Goal: Transaction & Acquisition: Purchase product/service

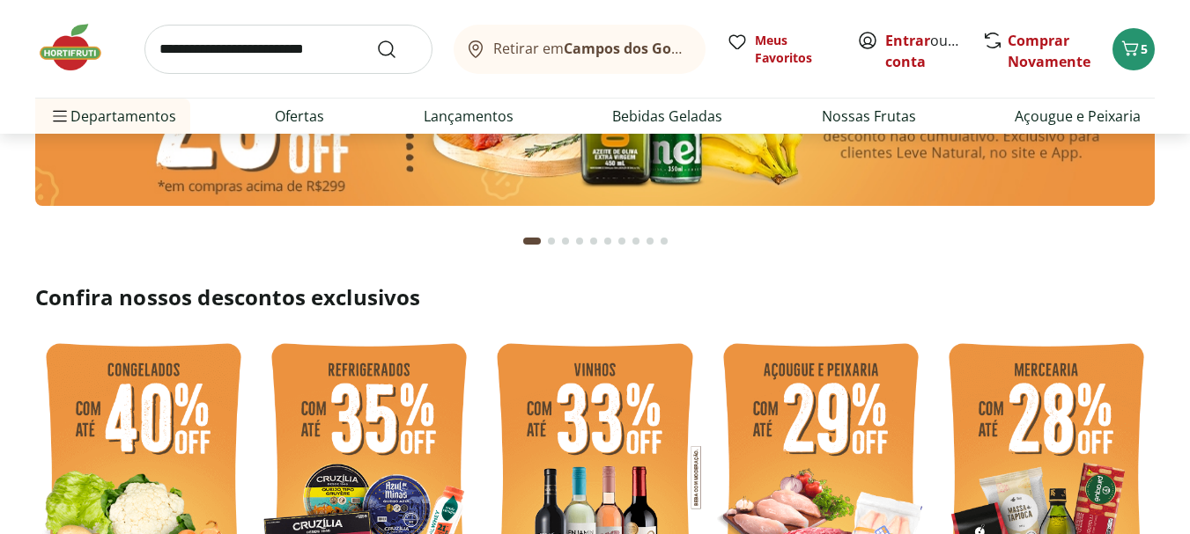
scroll to position [352, 0]
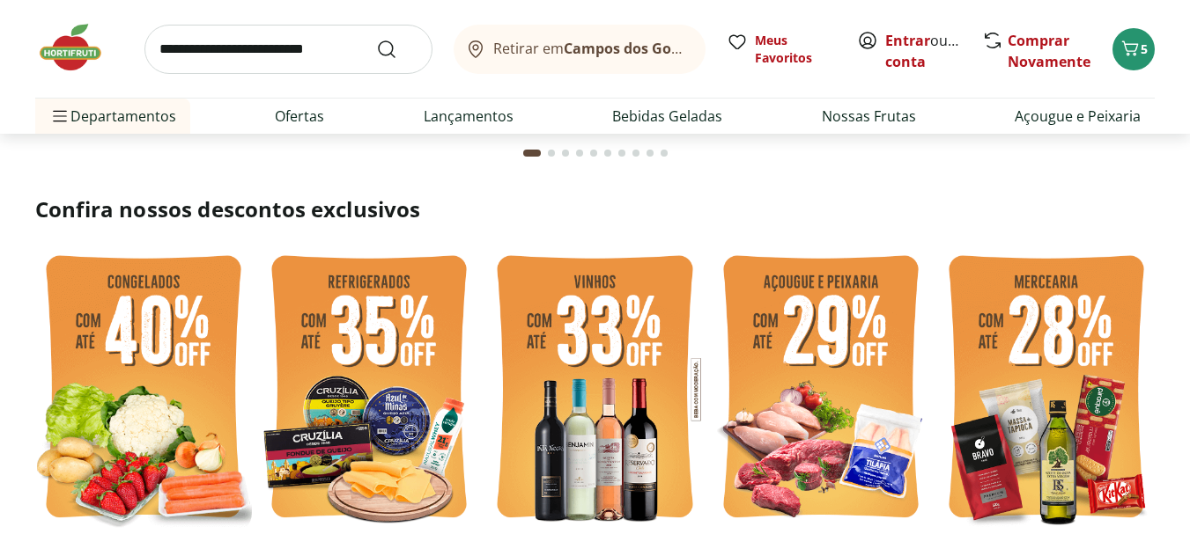
click at [328, 379] on img at bounding box center [369, 390] width 217 height 290
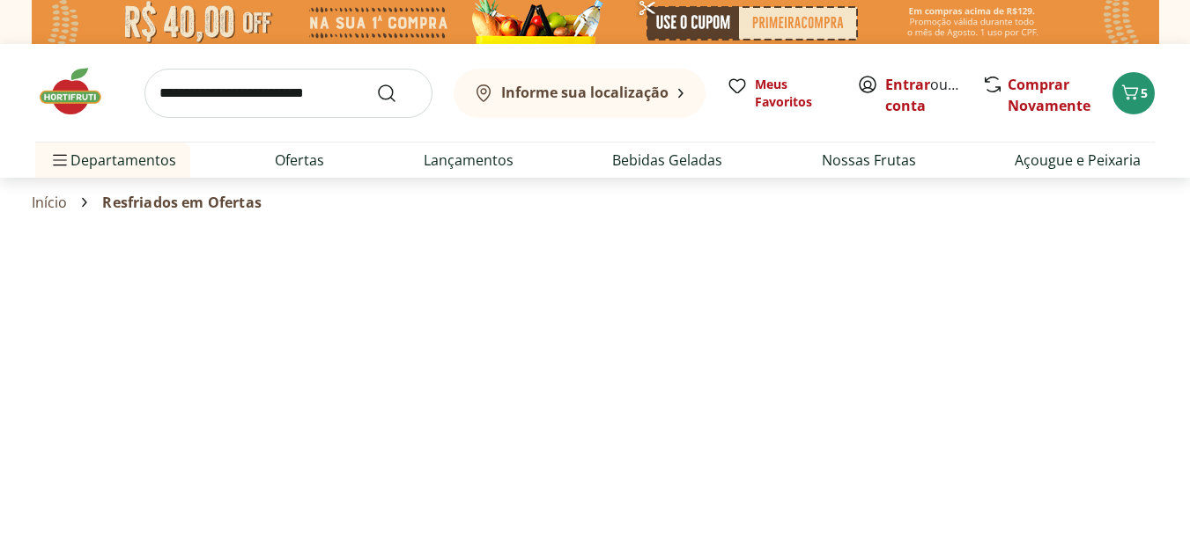
select select "**********"
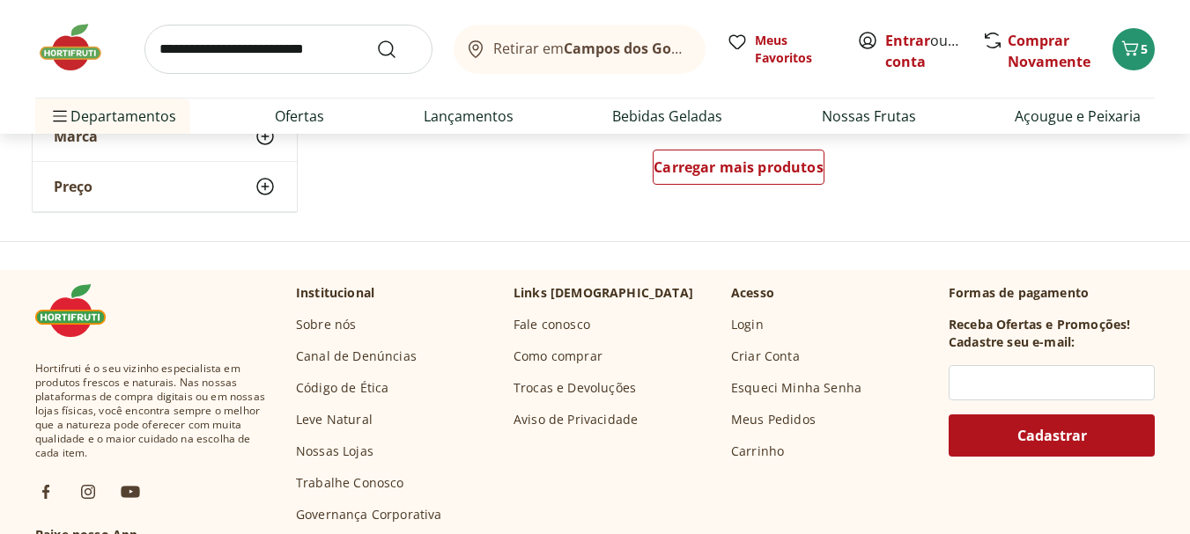
scroll to position [1145, 0]
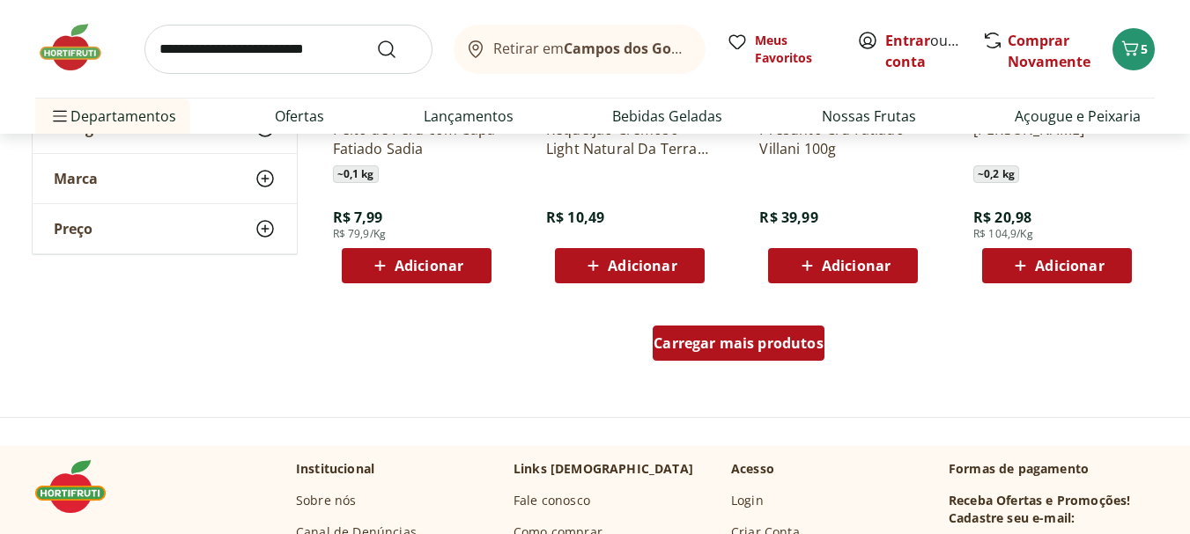
click at [687, 345] on span "Carregar mais produtos" at bounding box center [738, 343] width 170 height 14
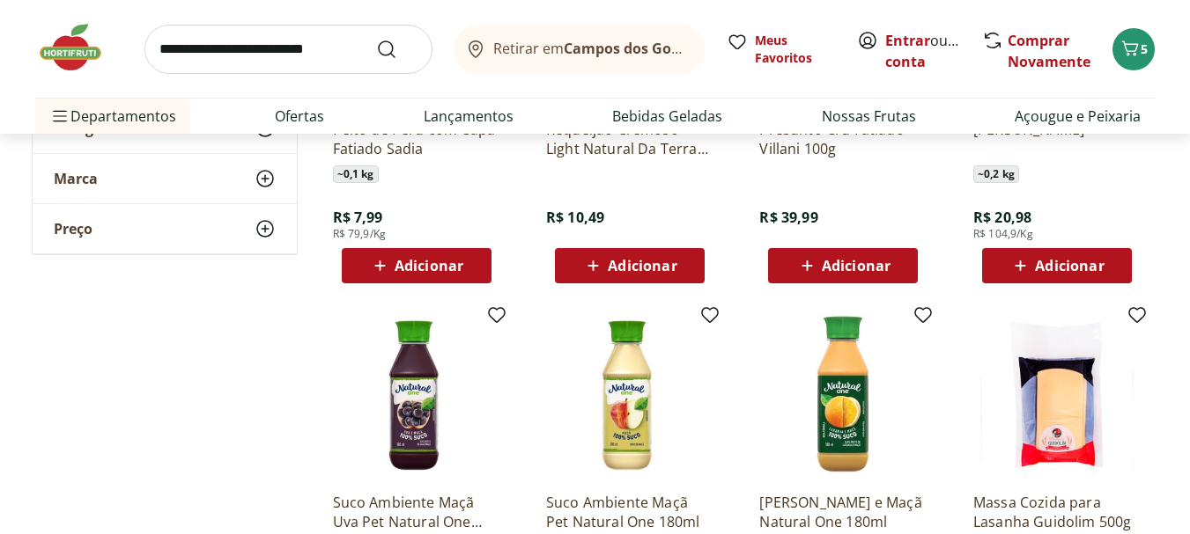
scroll to position [881, 0]
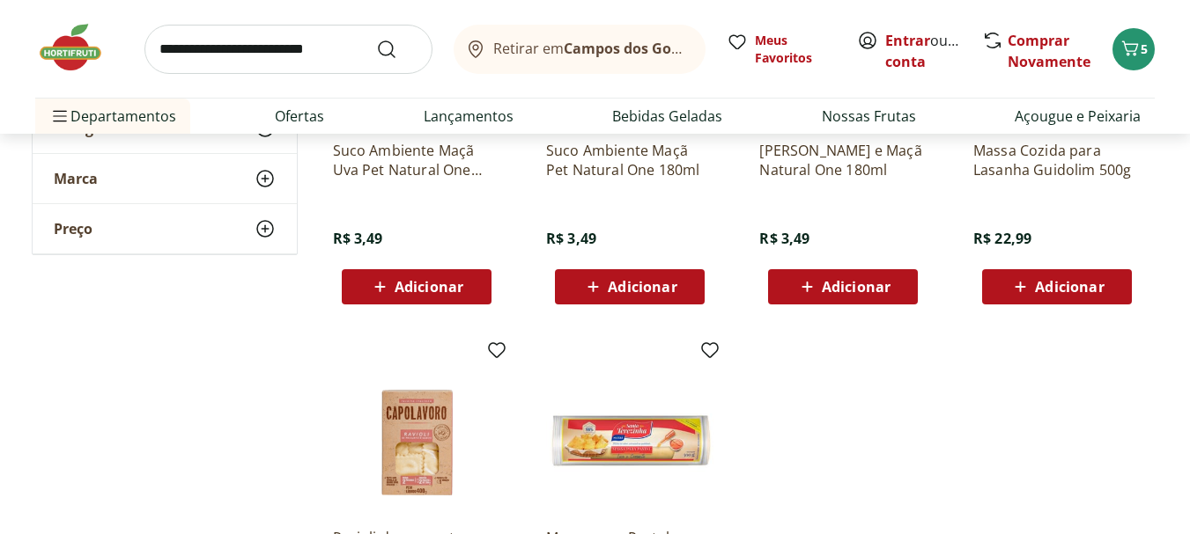
scroll to position [1849, 0]
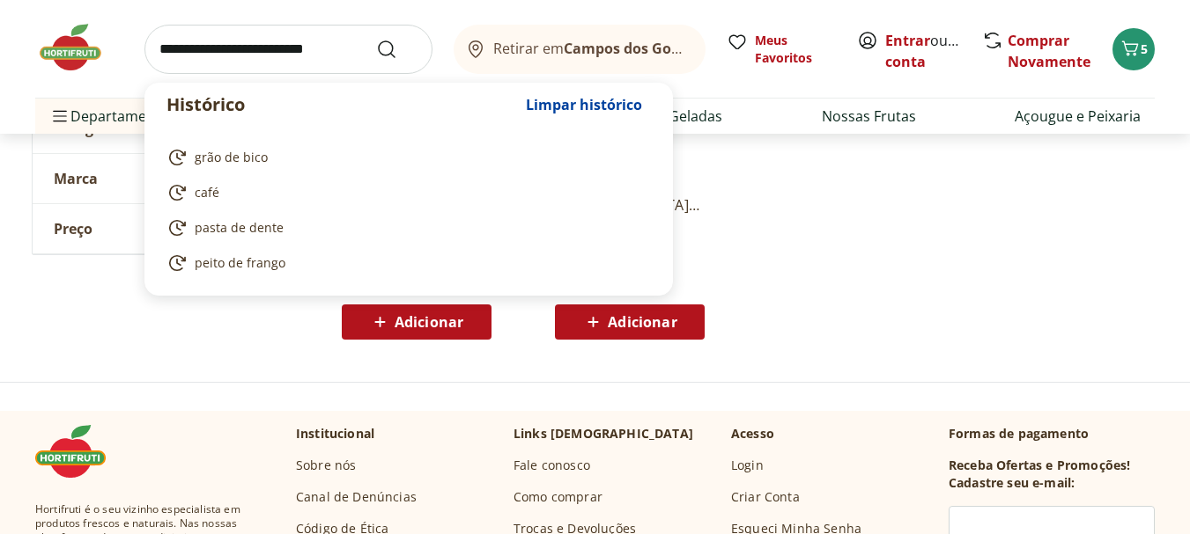
click at [348, 65] on input "search" at bounding box center [288, 49] width 288 height 49
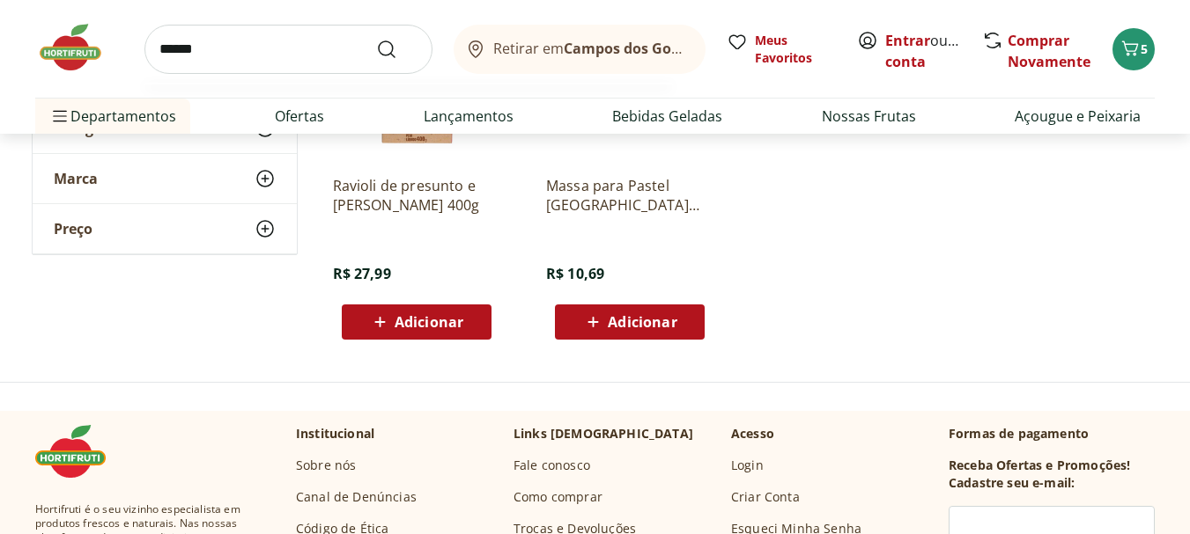
type input "******"
click at [376, 39] on button "Submit Search" at bounding box center [397, 49] width 42 height 21
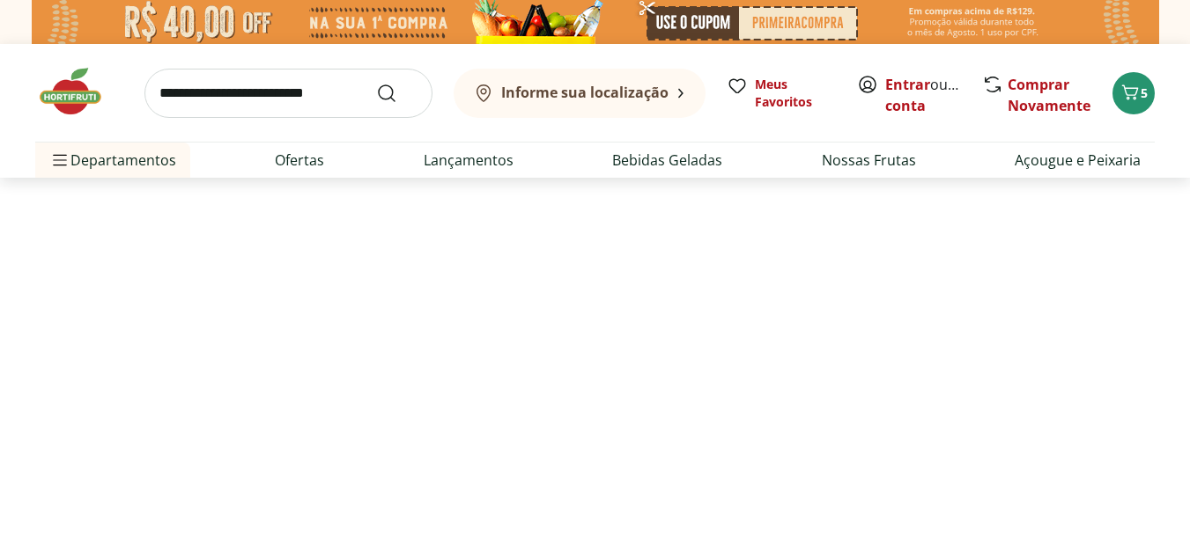
select select "**********"
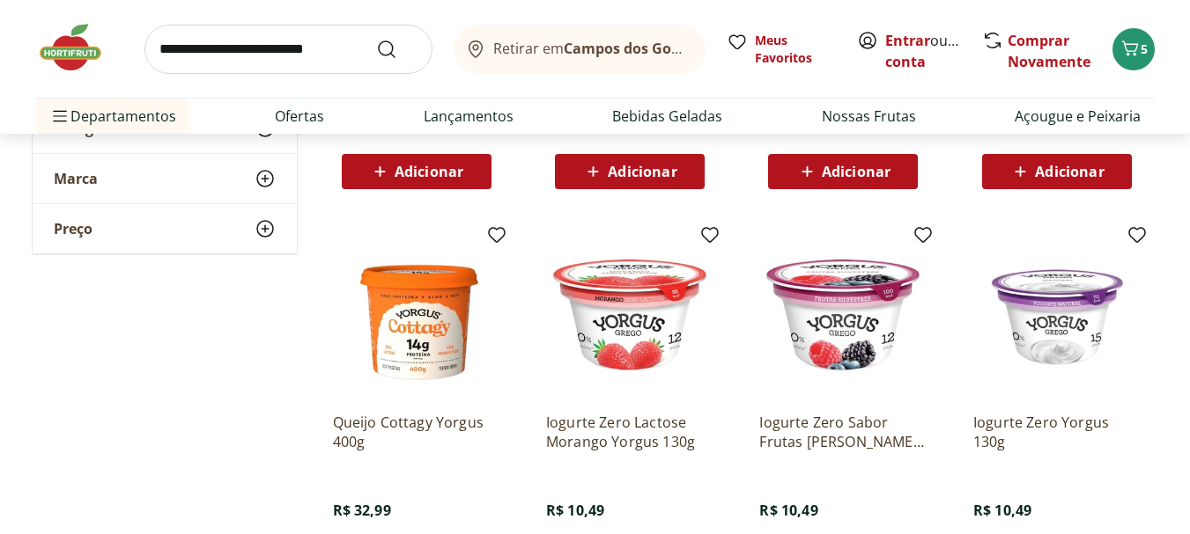
scroll to position [616, 0]
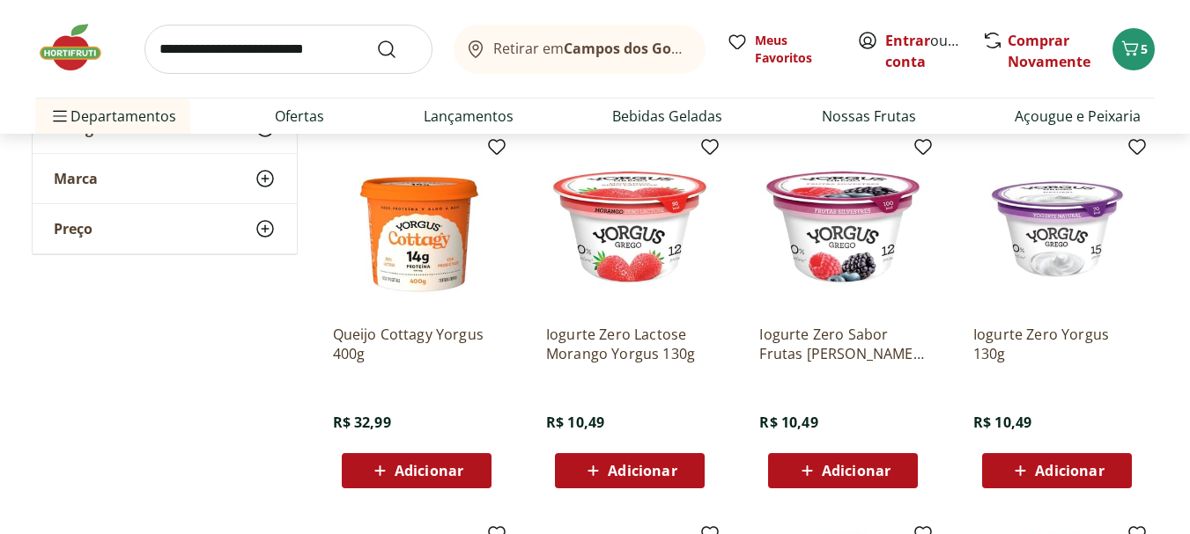
click at [439, 468] on span "Adicionar" at bounding box center [428, 471] width 69 height 14
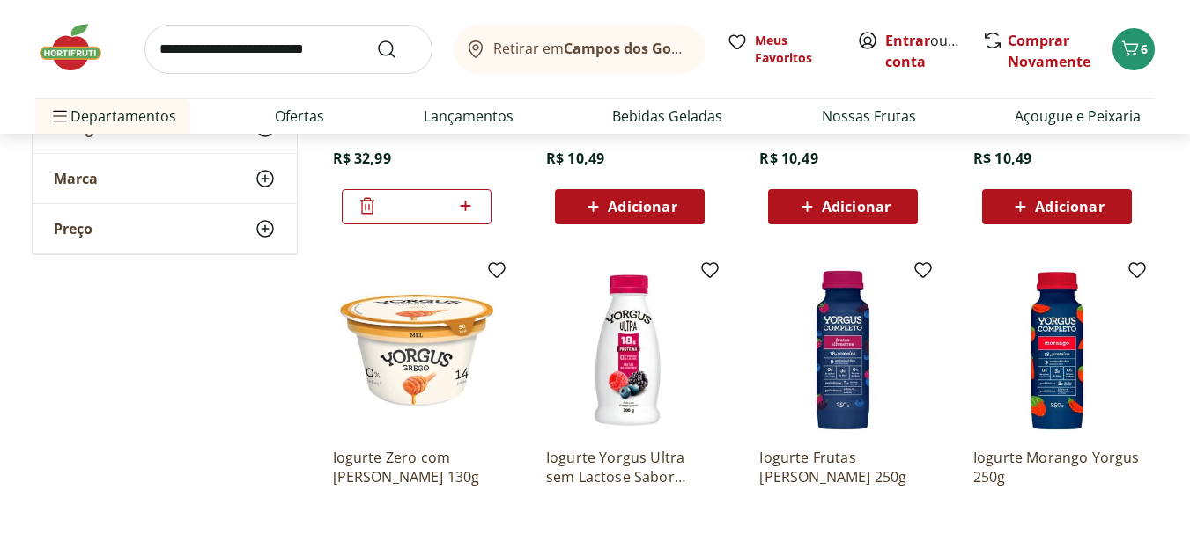
scroll to position [1145, 0]
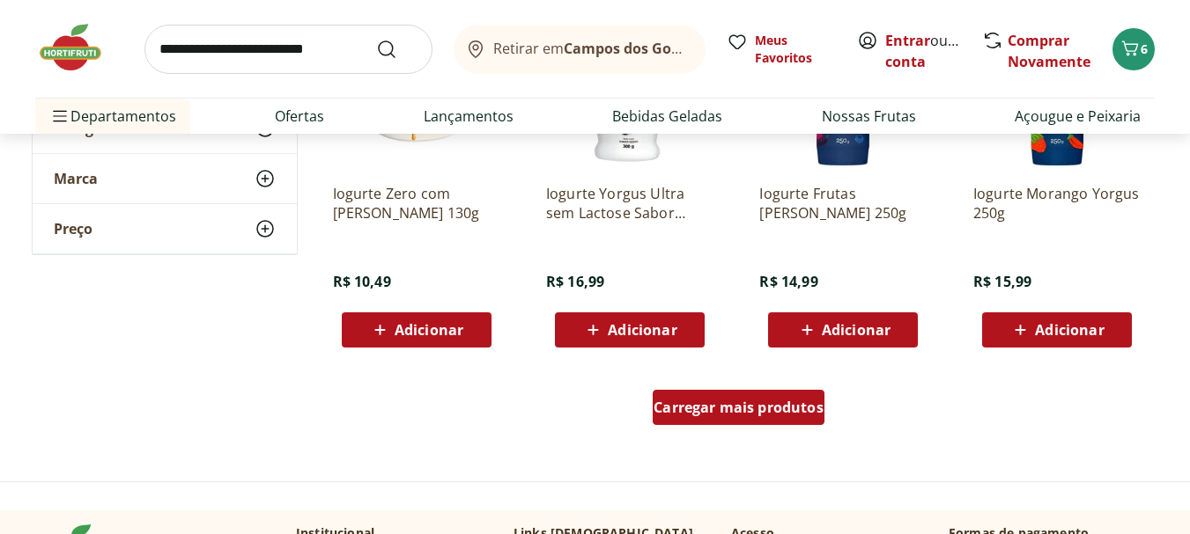
click at [765, 412] on span "Carregar mais produtos" at bounding box center [738, 408] width 170 height 14
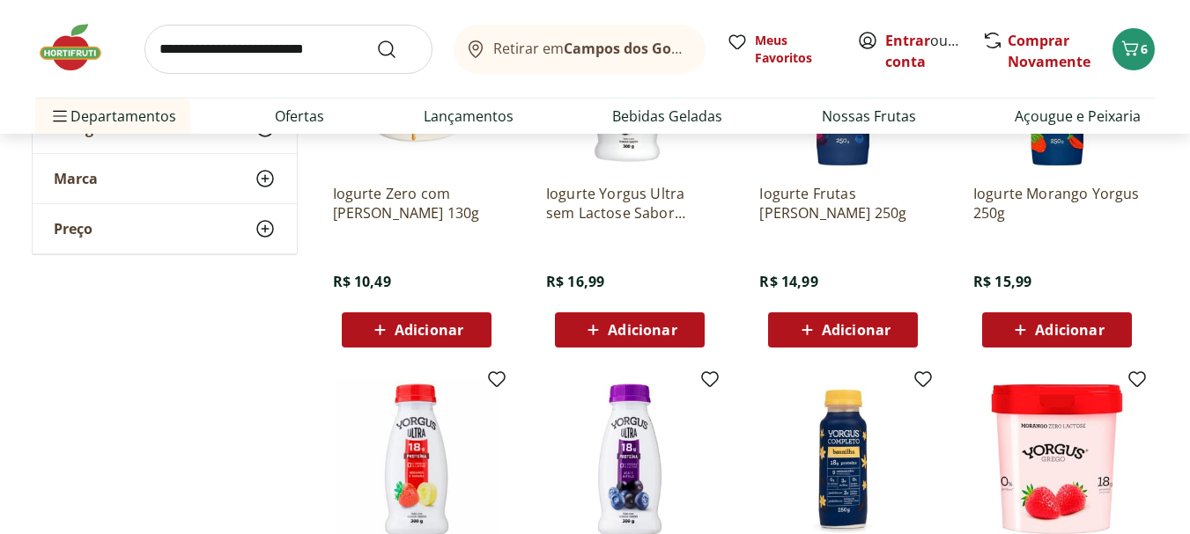
scroll to position [1321, 0]
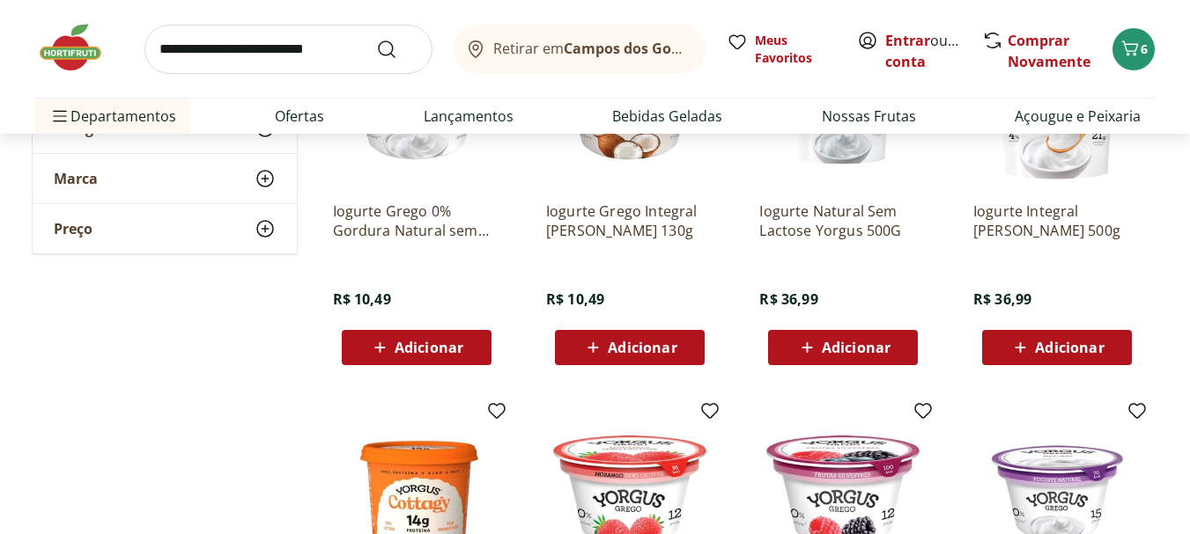
scroll to position [88, 0]
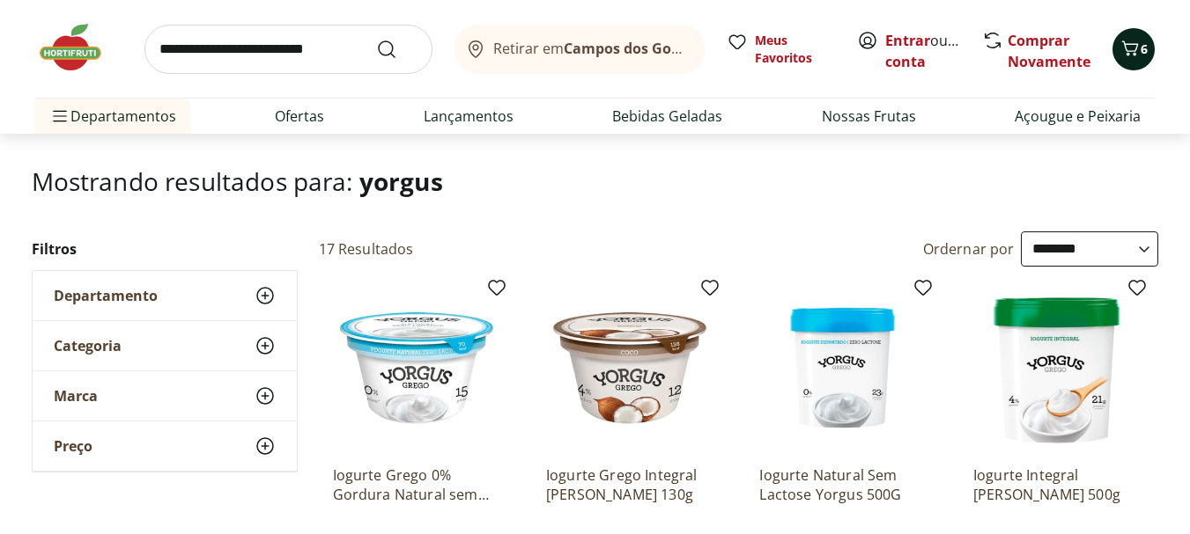
click at [1128, 51] on icon "Carrinho" at bounding box center [1130, 48] width 17 height 15
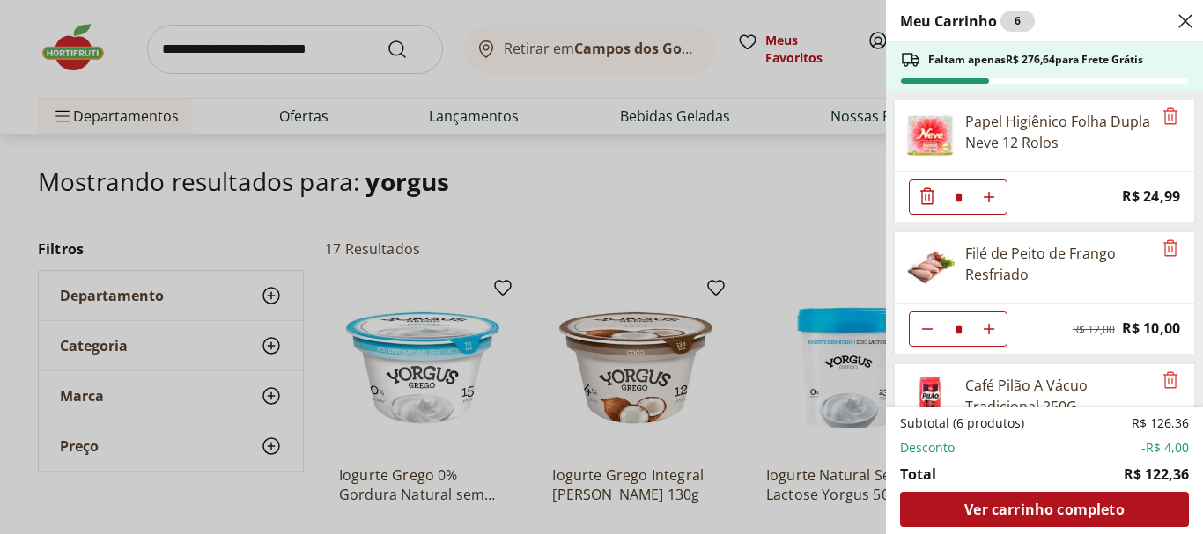
click at [920, 197] on icon "Diminuir Quantidade" at bounding box center [927, 196] width 21 height 21
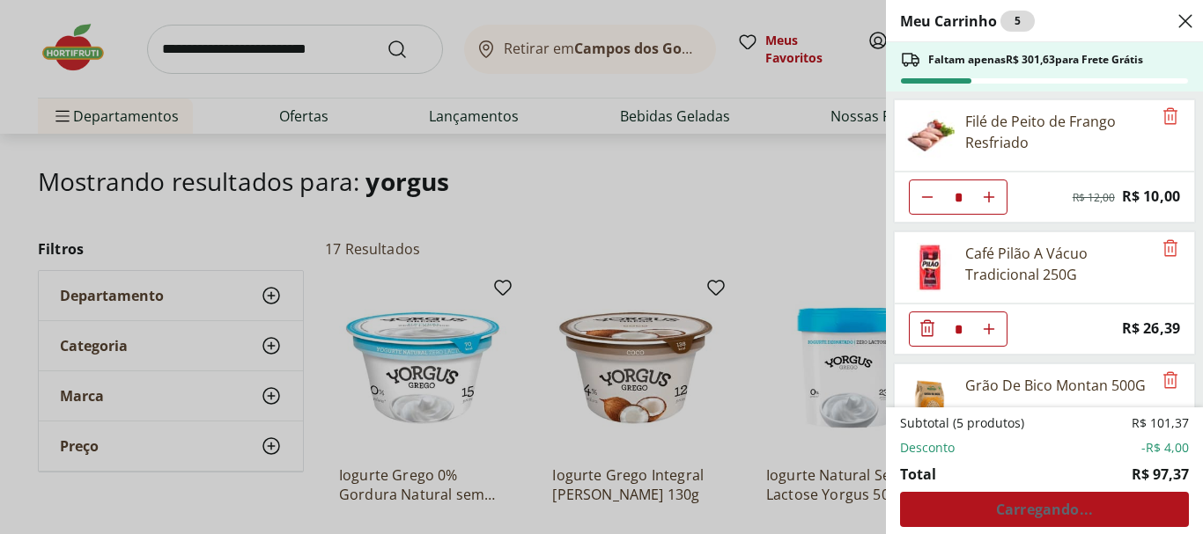
click at [930, 192] on icon "Diminuir Quantidade" at bounding box center [927, 197] width 14 height 14
type input "*"
click at [930, 192] on icon "Diminuir Quantidade" at bounding box center [927, 196] width 21 height 21
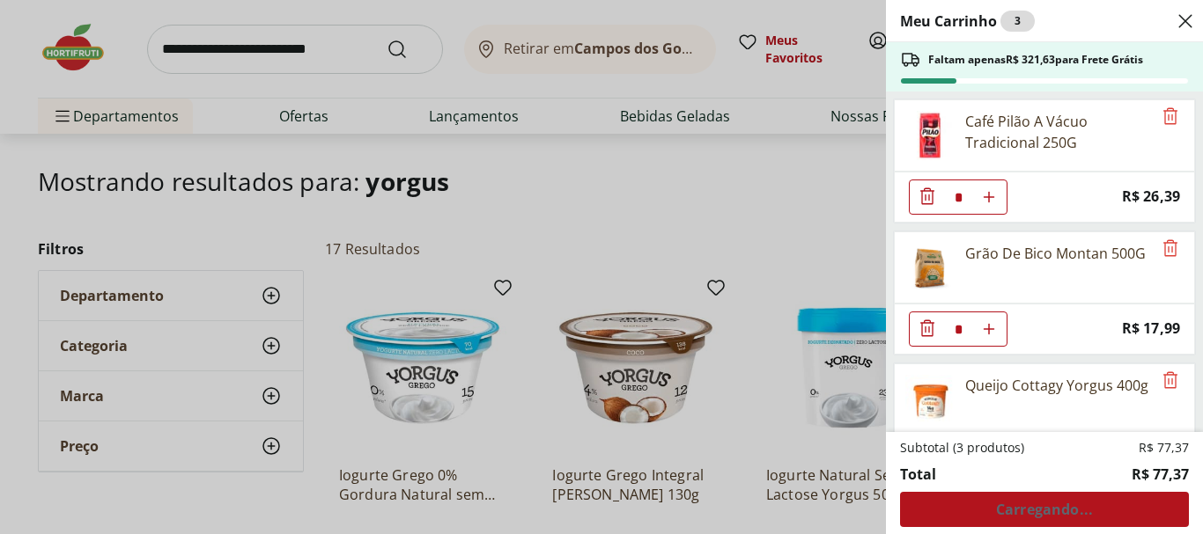
click at [929, 192] on icon "Diminuir Quantidade" at bounding box center [927, 196] width 21 height 21
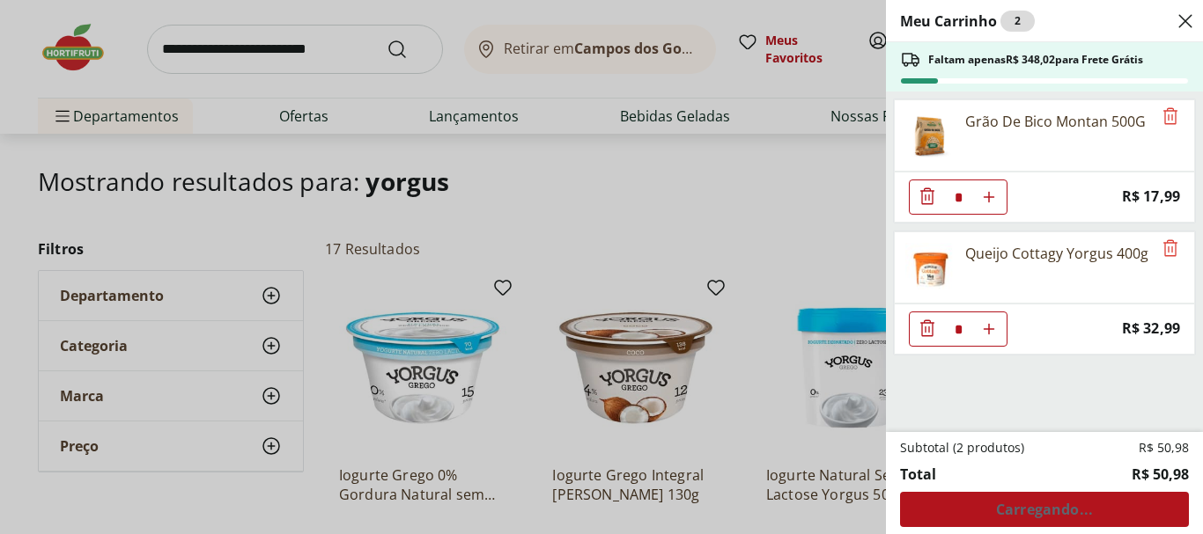
click at [929, 192] on icon "Diminuir Quantidade" at bounding box center [927, 196] width 21 height 21
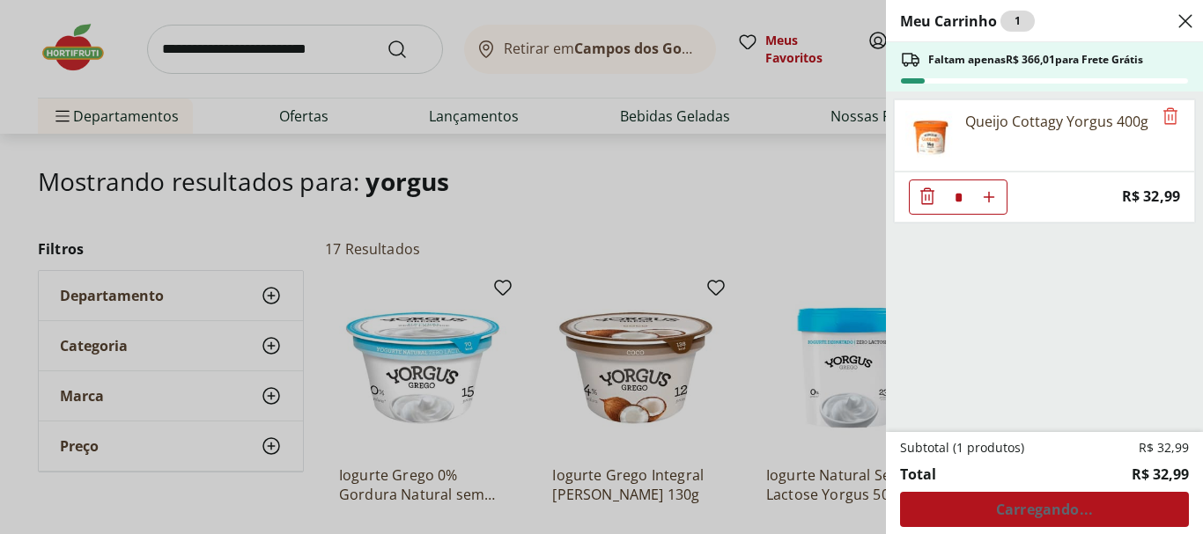
click at [807, 176] on div "Meu Carrinho 1 Faltam apenas R$ 366,01 para Frete Grátis Queijo Cottagy Yorgus …" at bounding box center [601, 267] width 1203 height 534
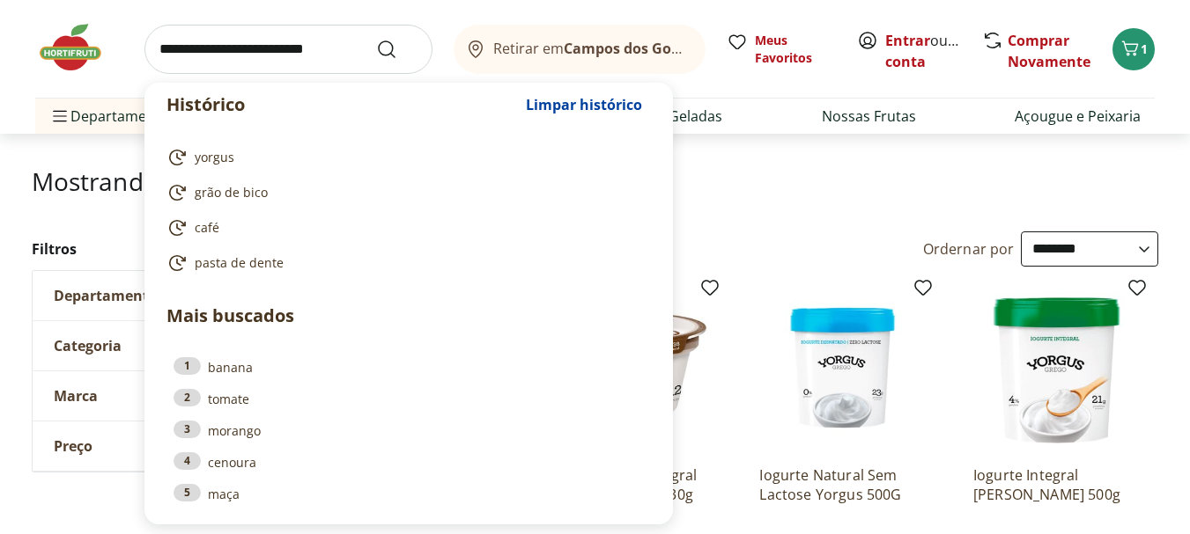
click at [297, 48] on input "search" at bounding box center [288, 49] width 288 height 49
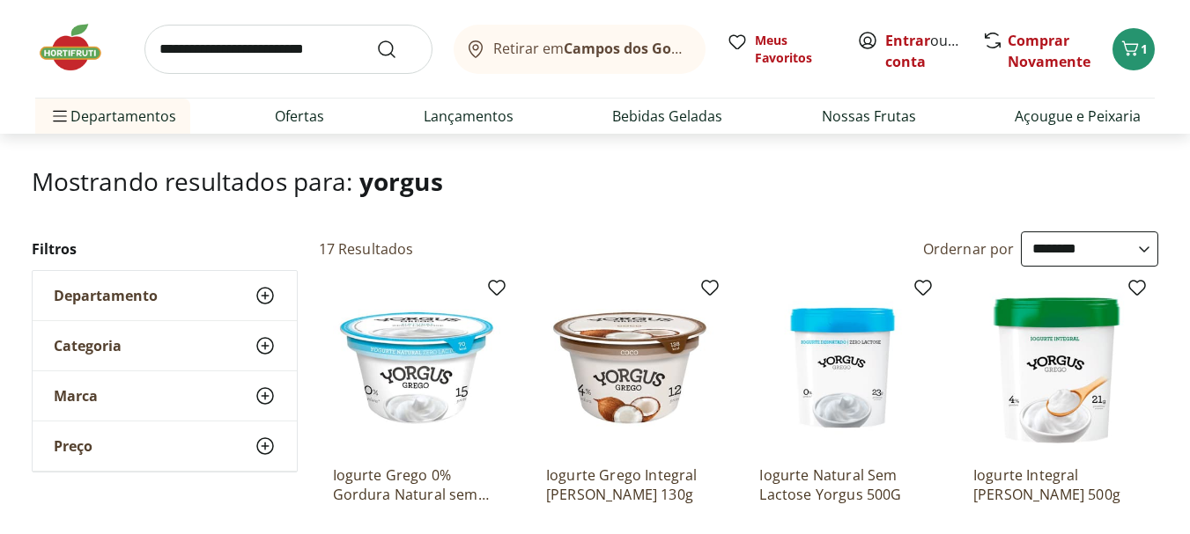
click at [933, 186] on h1 "Mostrando resultados para: [PERSON_NAME]" at bounding box center [595, 181] width 1127 height 28
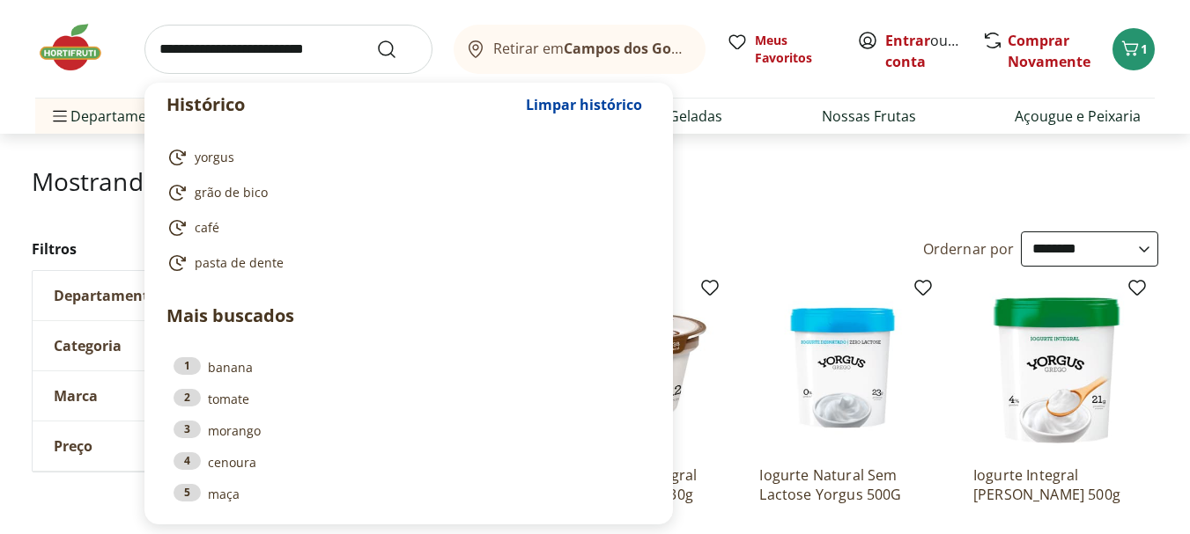
click at [247, 63] on input "search" at bounding box center [288, 49] width 288 height 49
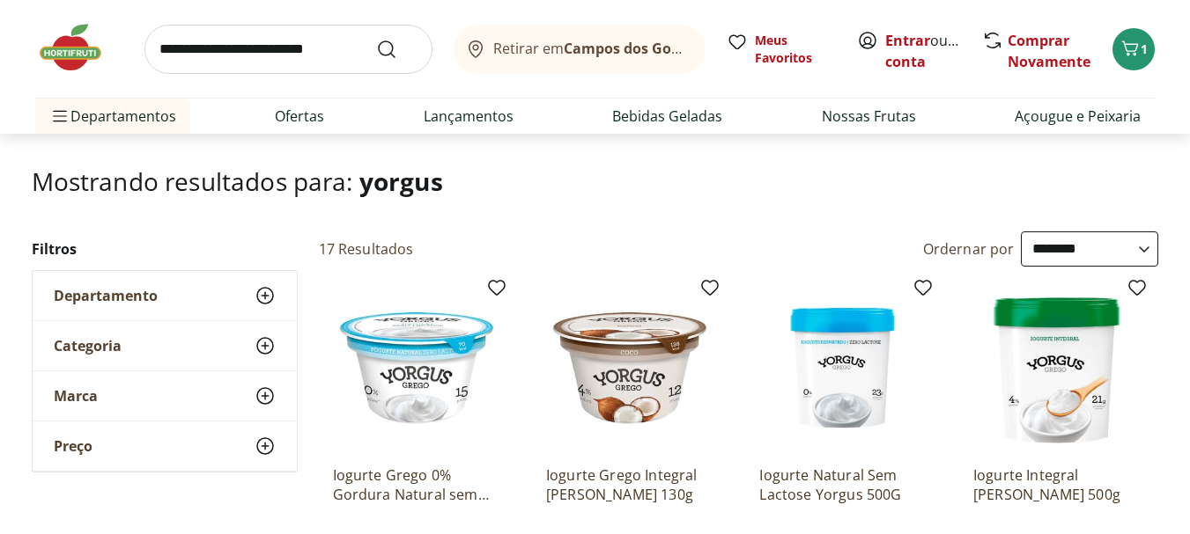
click at [773, 176] on h1 "Mostrando resultados para: [PERSON_NAME]" at bounding box center [595, 181] width 1127 height 28
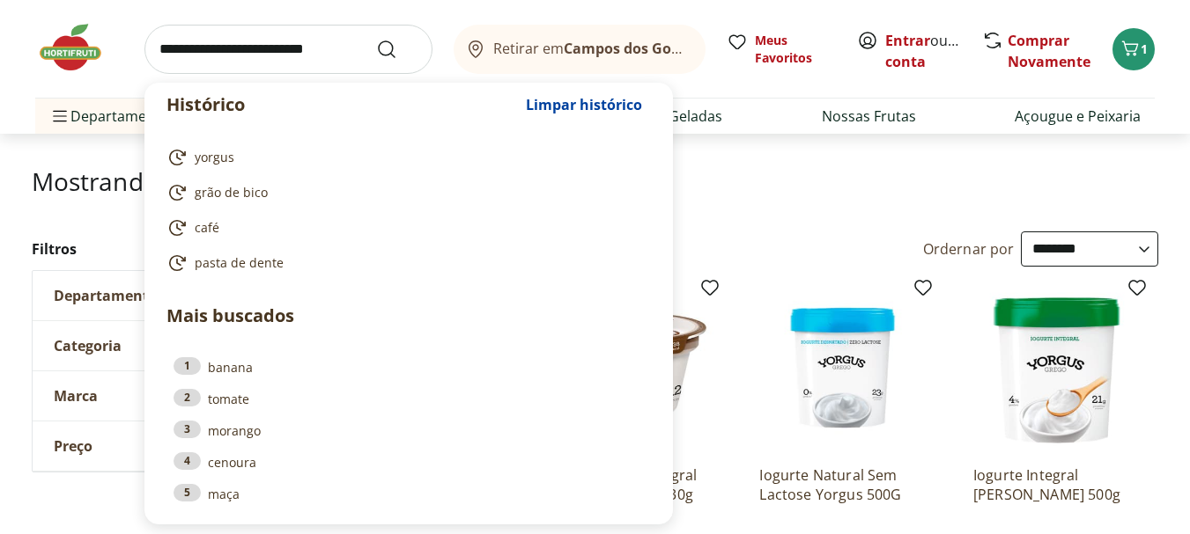
click at [347, 44] on input "search" at bounding box center [288, 49] width 288 height 49
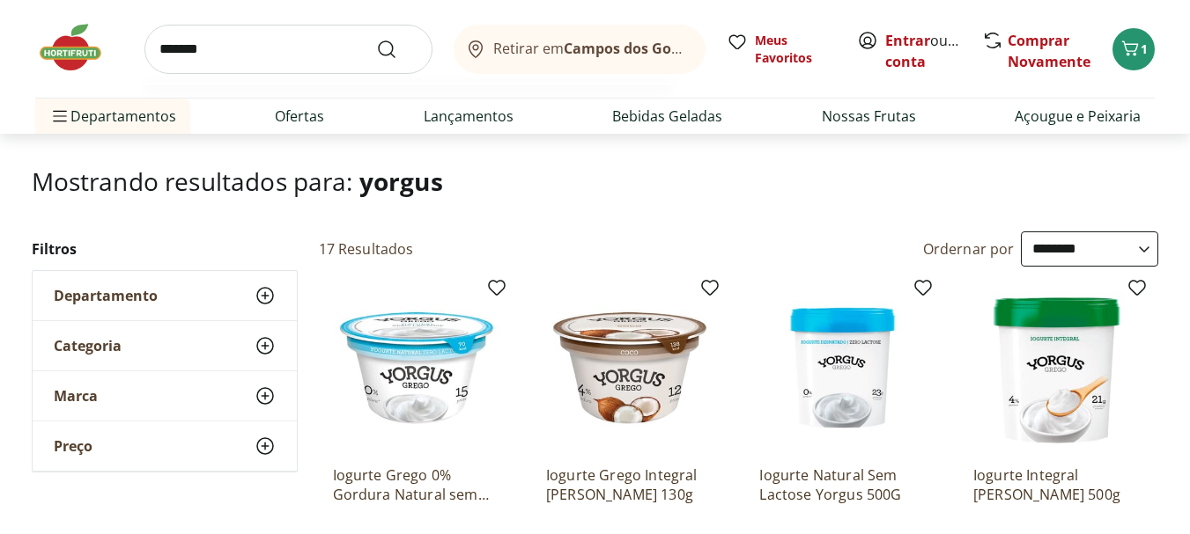
type input "*******"
click at [376, 39] on button "Submit Search" at bounding box center [397, 49] width 42 height 21
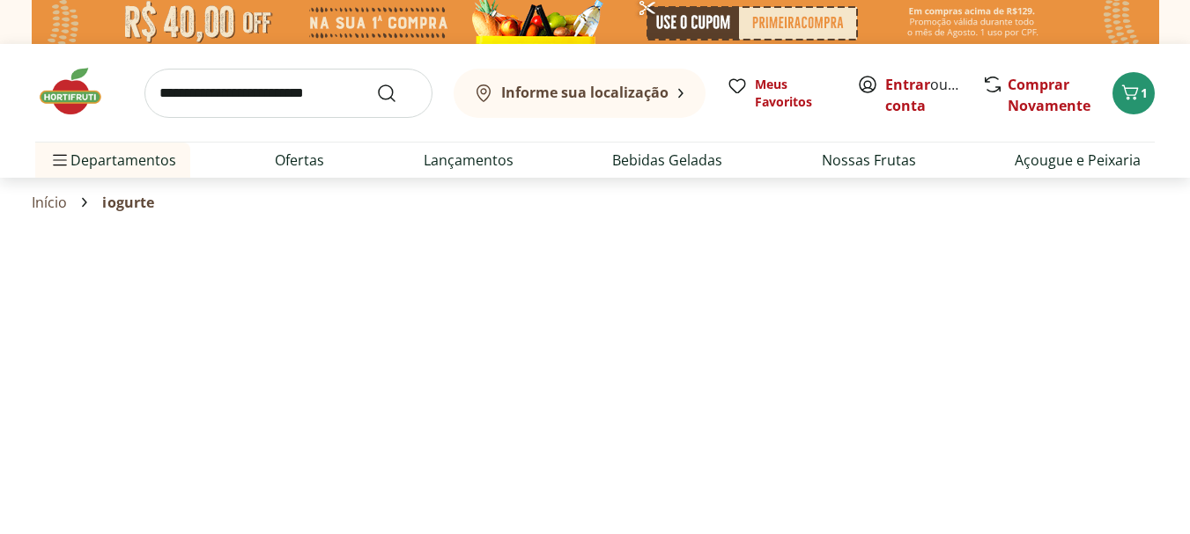
select select "**********"
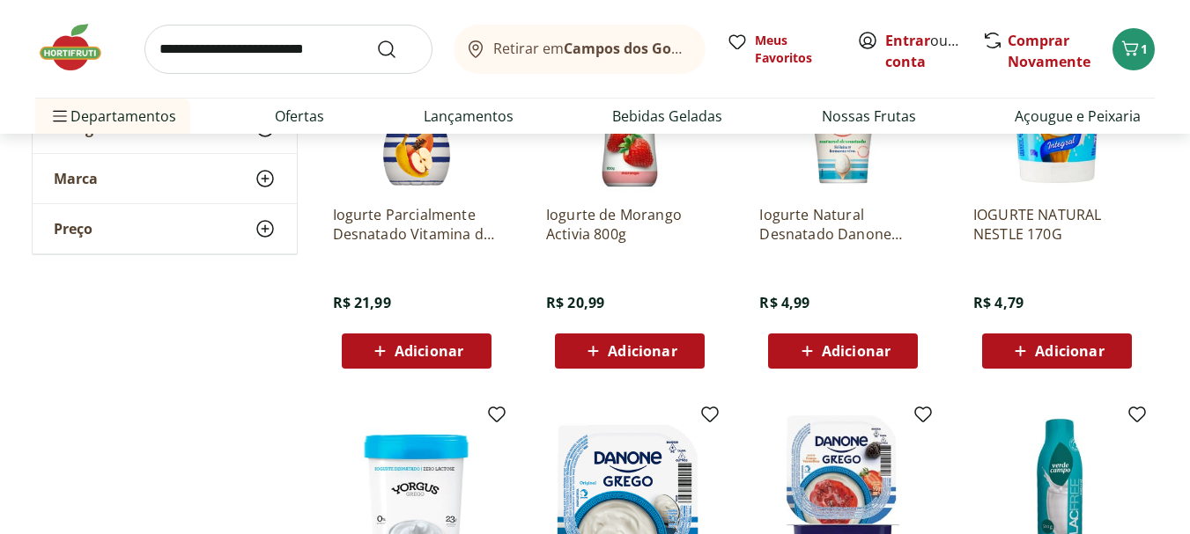
scroll to position [1409, 0]
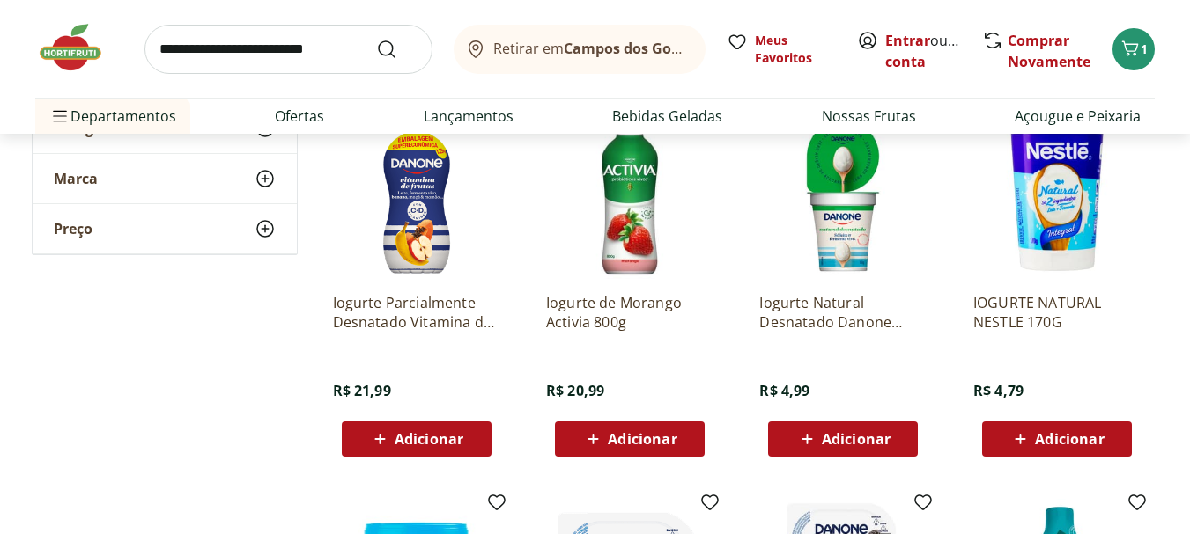
click at [867, 445] on span "Adicionar" at bounding box center [856, 439] width 69 height 14
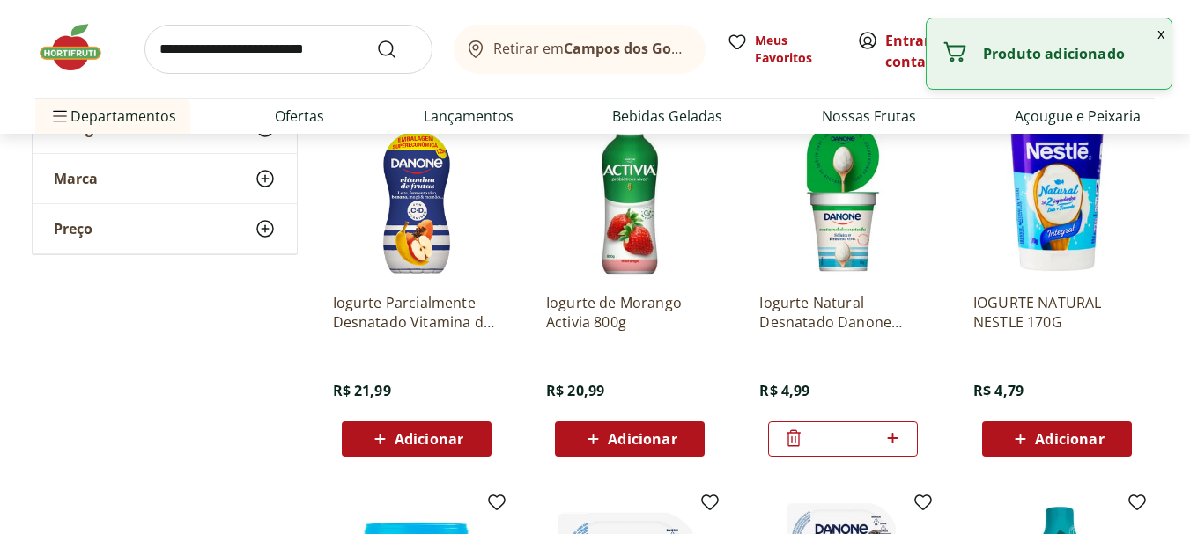
click at [890, 436] on icon at bounding box center [892, 438] width 22 height 21
type input "*"
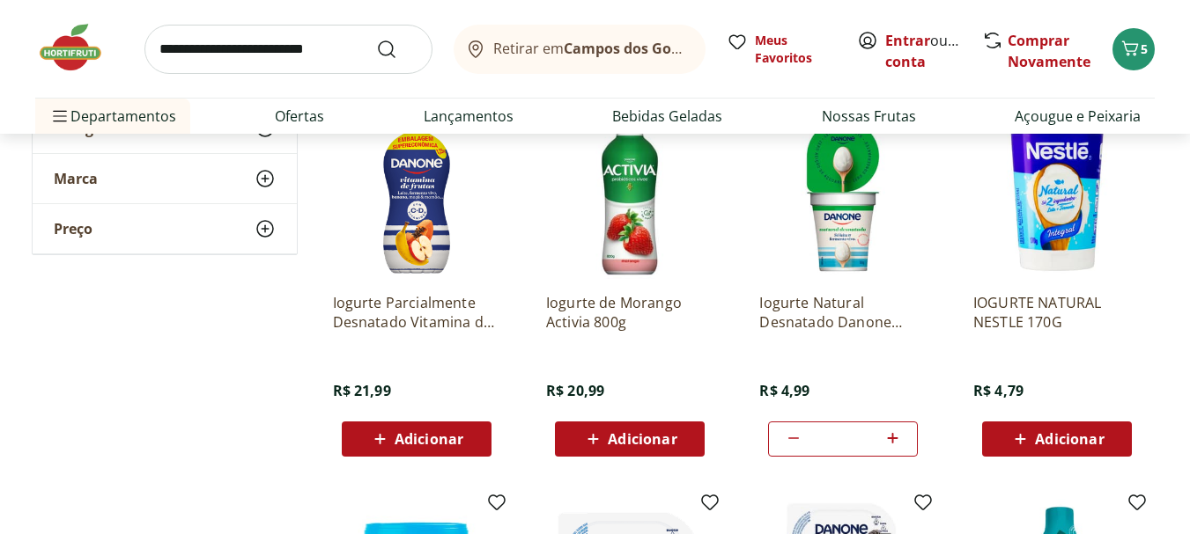
click at [285, 57] on input "search" at bounding box center [288, 49] width 288 height 49
type input "********"
click at [376, 39] on button "Submit Search" at bounding box center [397, 49] width 42 height 21
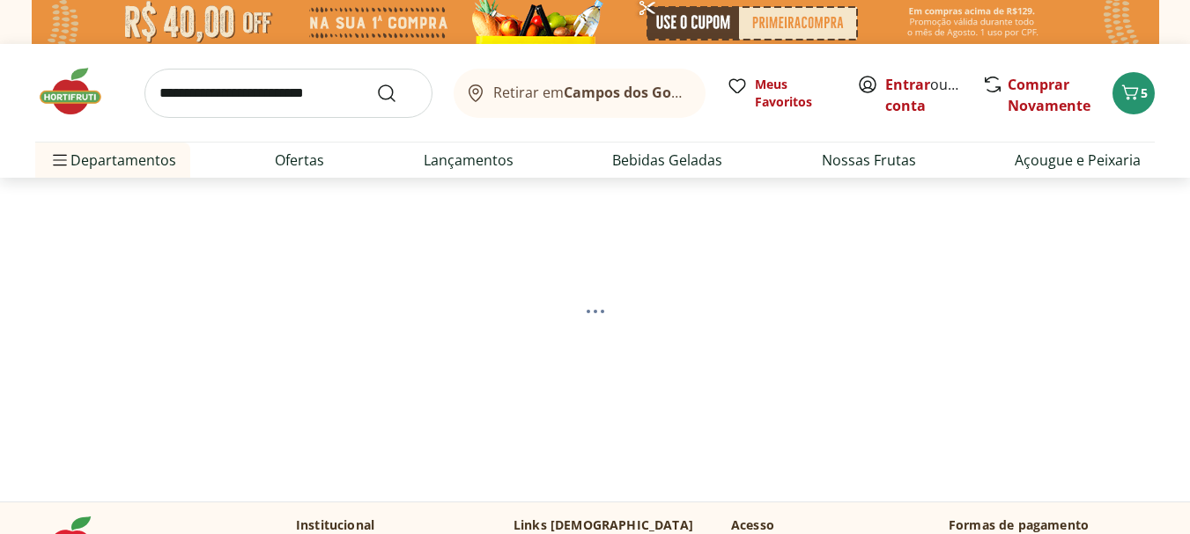
select select "**********"
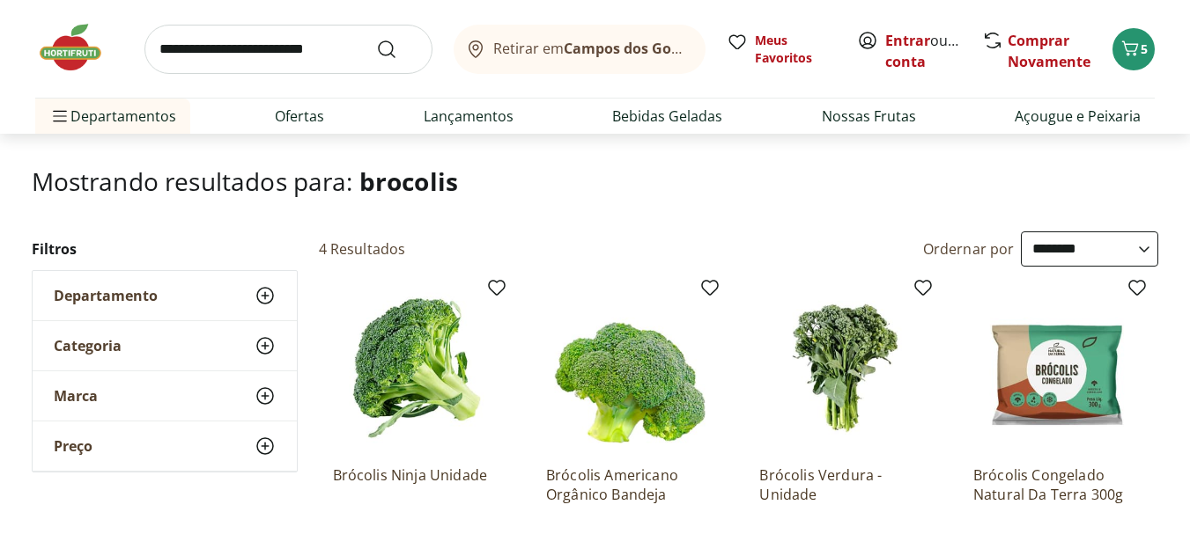
scroll to position [352, 0]
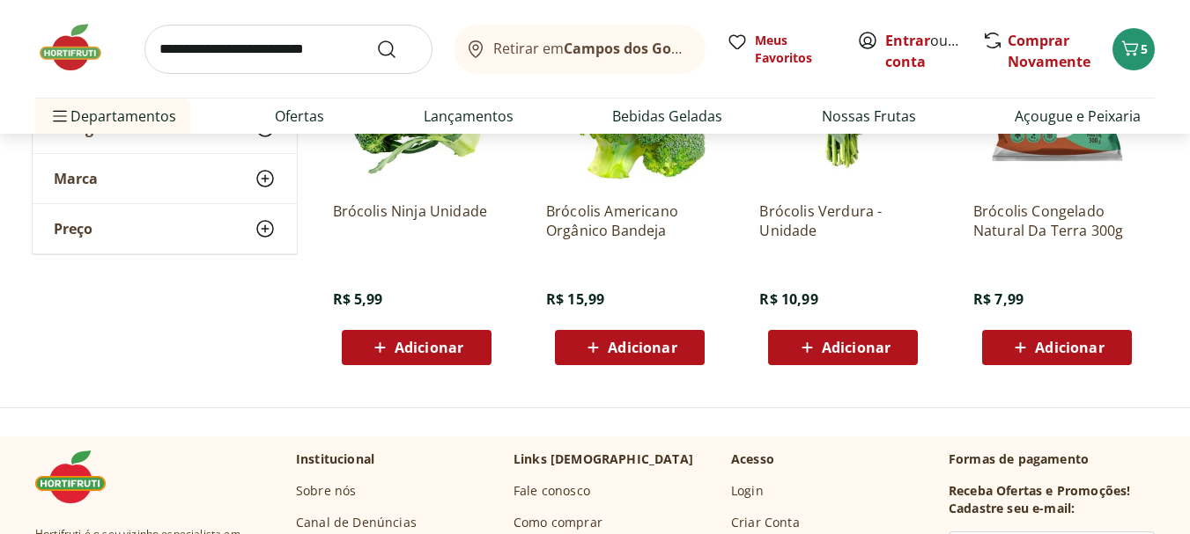
click at [461, 347] on span "Adicionar" at bounding box center [428, 348] width 69 height 14
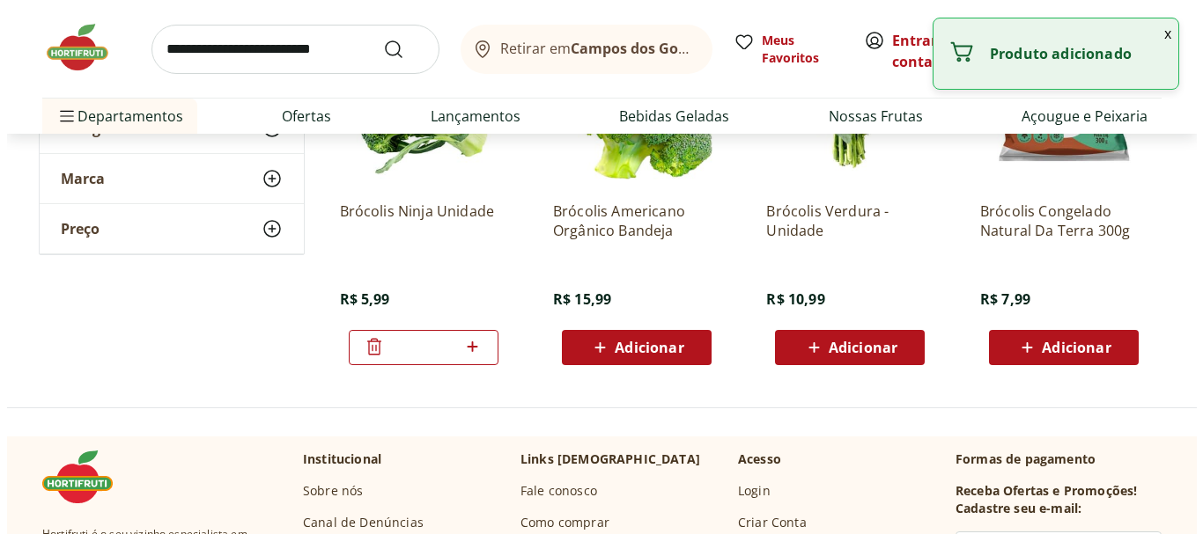
scroll to position [176, 0]
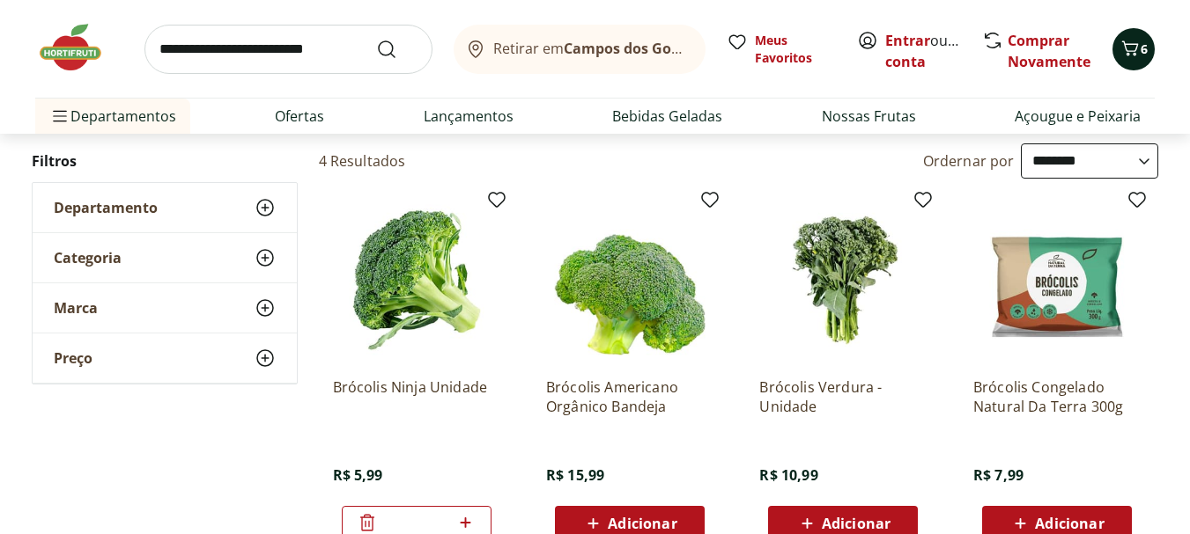
click at [1134, 49] on icon "Carrinho" at bounding box center [1129, 48] width 21 height 21
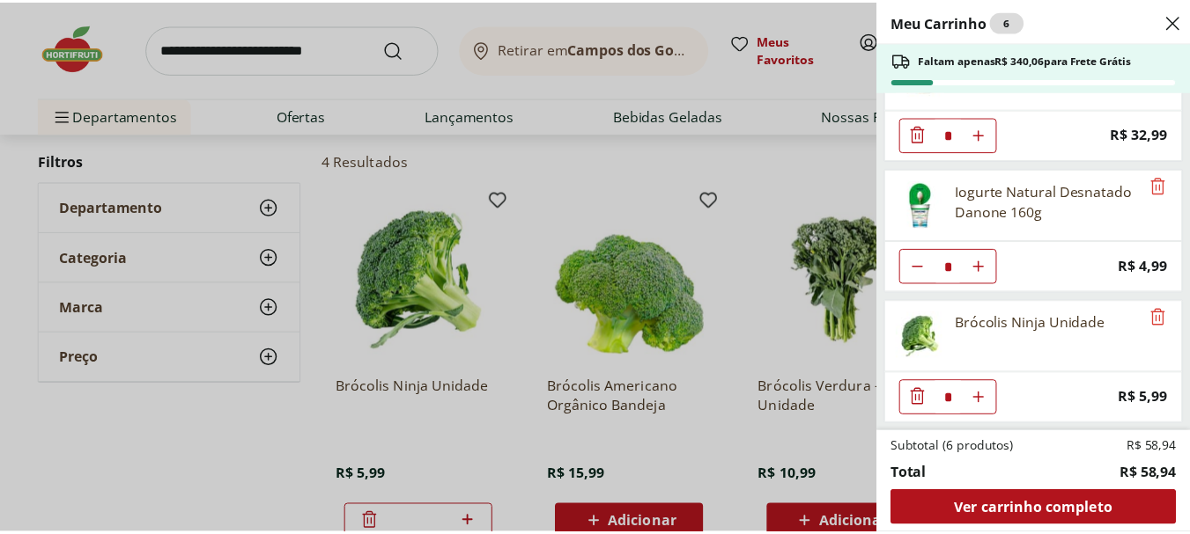
scroll to position [0, 0]
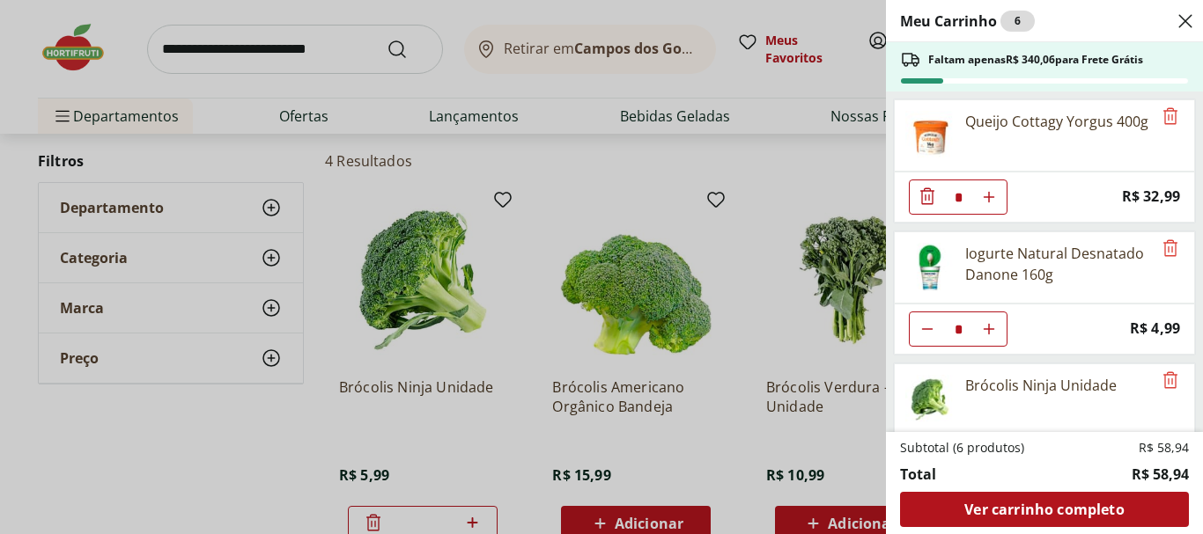
click at [807, 66] on div "Meu Carrinho 6 Faltam apenas R$ 340,06 para Frete Grátis Queijo Cottagy Yorgus …" at bounding box center [601, 267] width 1203 height 534
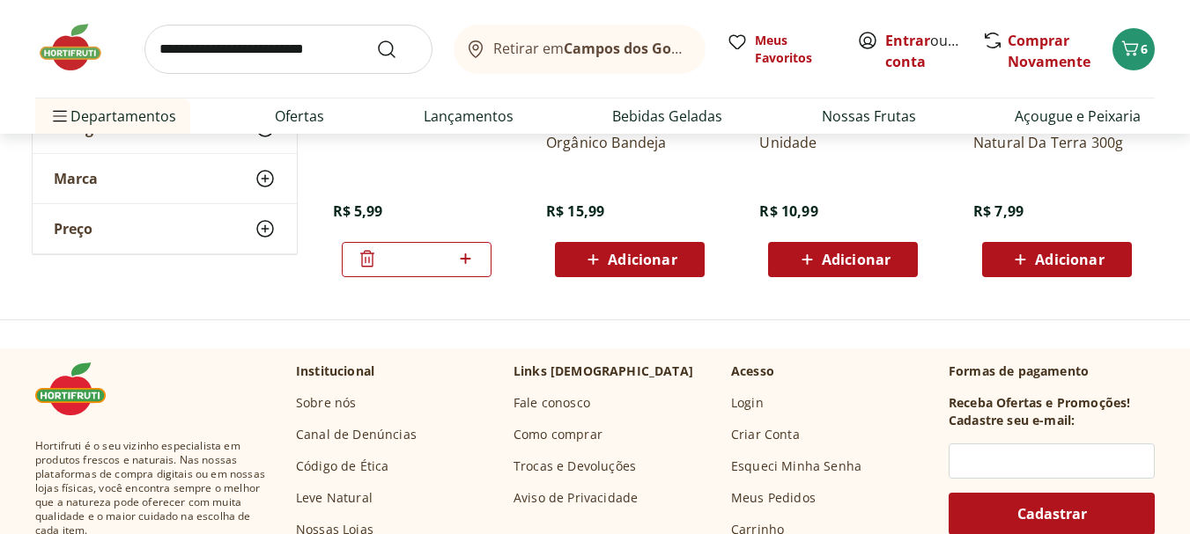
scroll to position [176, 0]
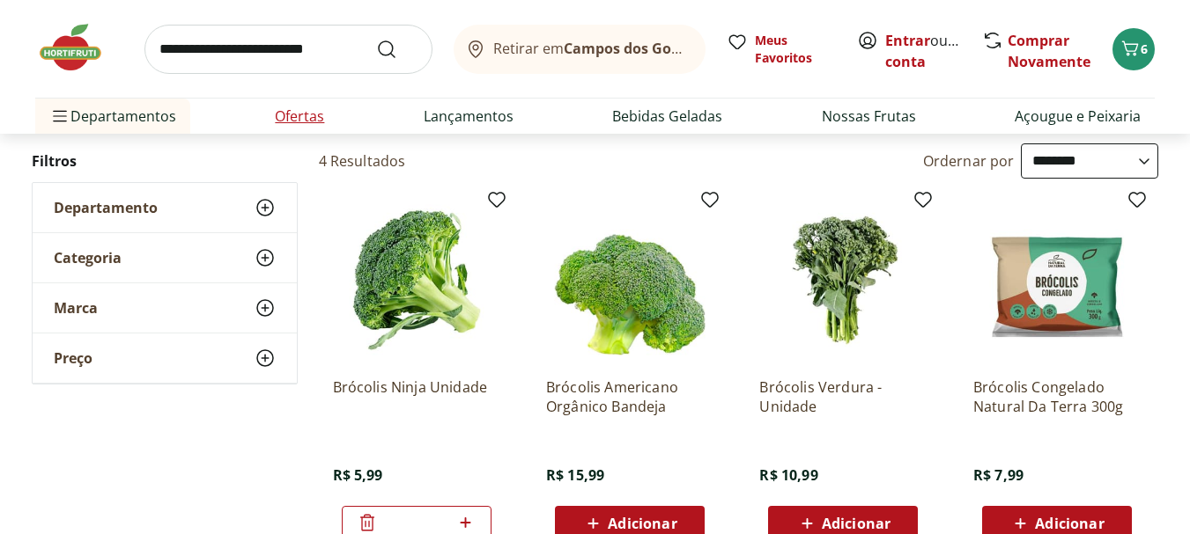
click at [297, 115] on link "Ofertas" at bounding box center [299, 116] width 49 height 21
select select "**********"
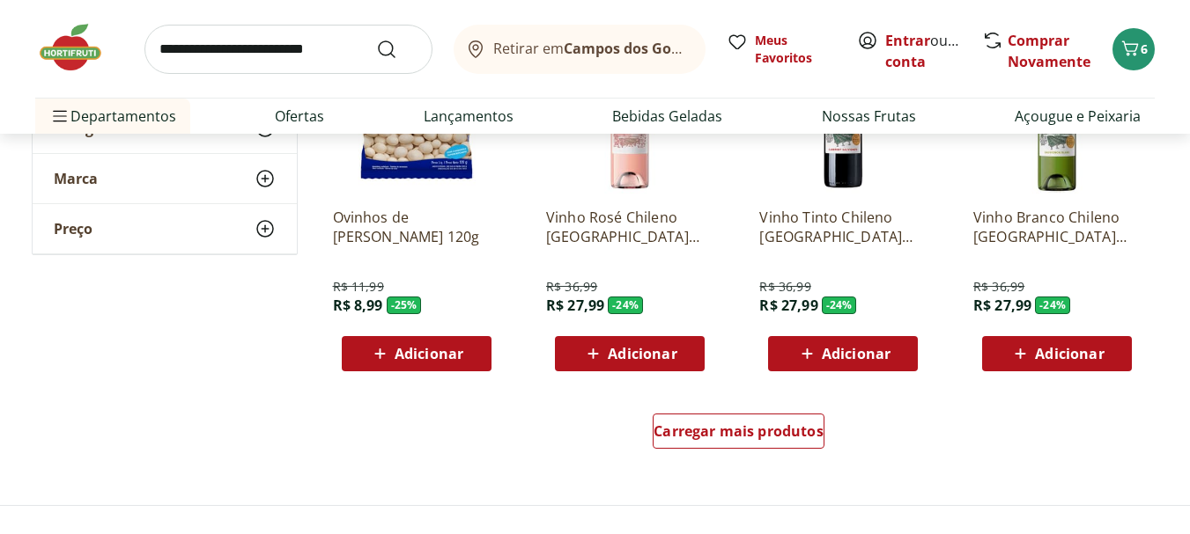
scroll to position [1233, 0]
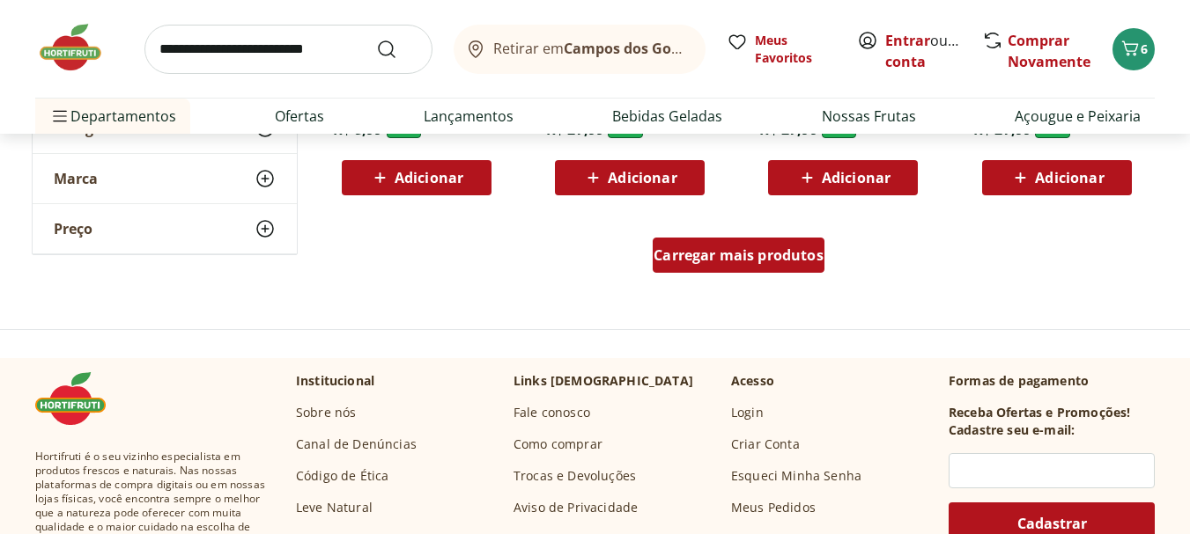
click at [666, 259] on span "Carregar mais produtos" at bounding box center [738, 255] width 170 height 14
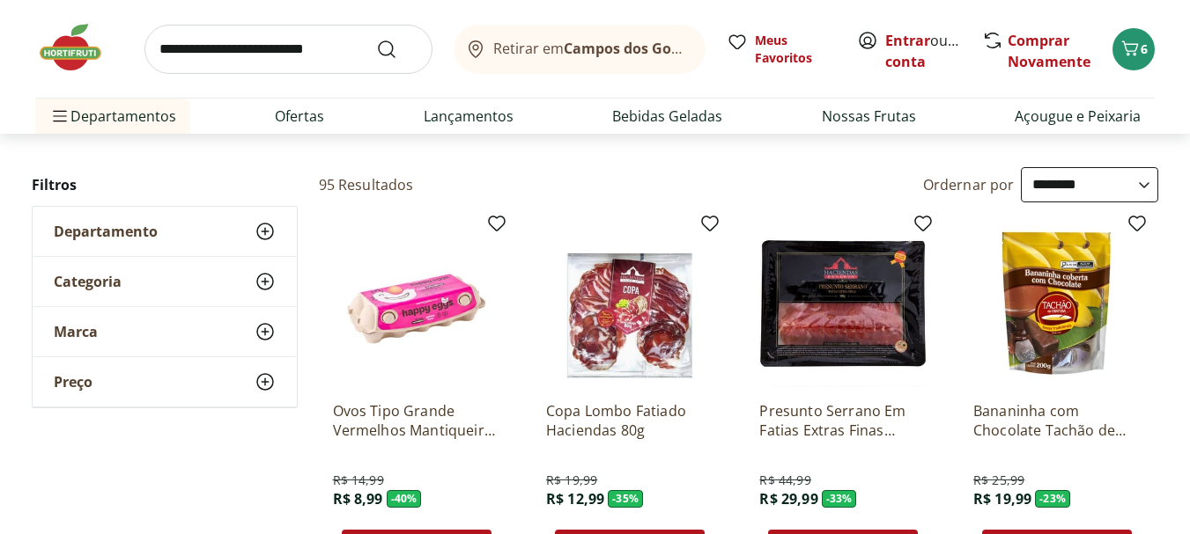
scroll to position [0, 0]
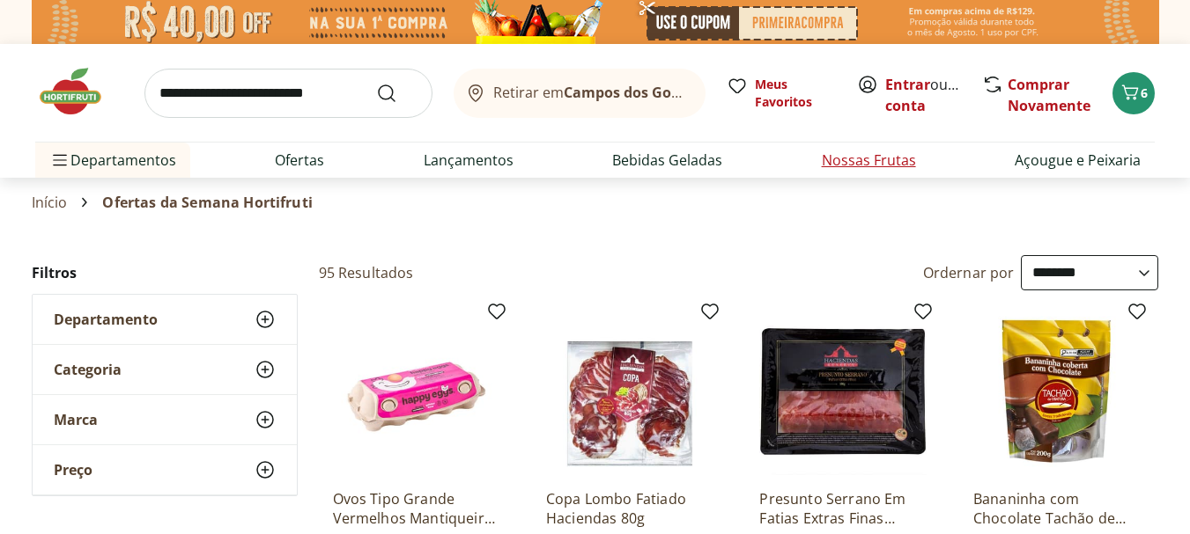
click at [876, 158] on link "Nossas Frutas" at bounding box center [869, 160] width 94 height 21
select select "**********"
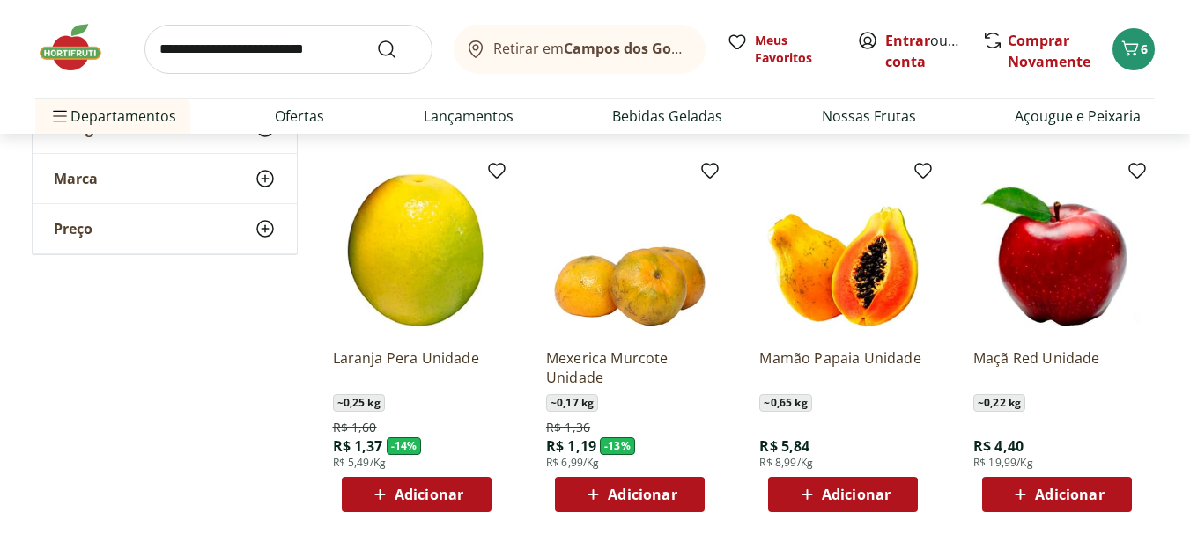
scroll to position [616, 0]
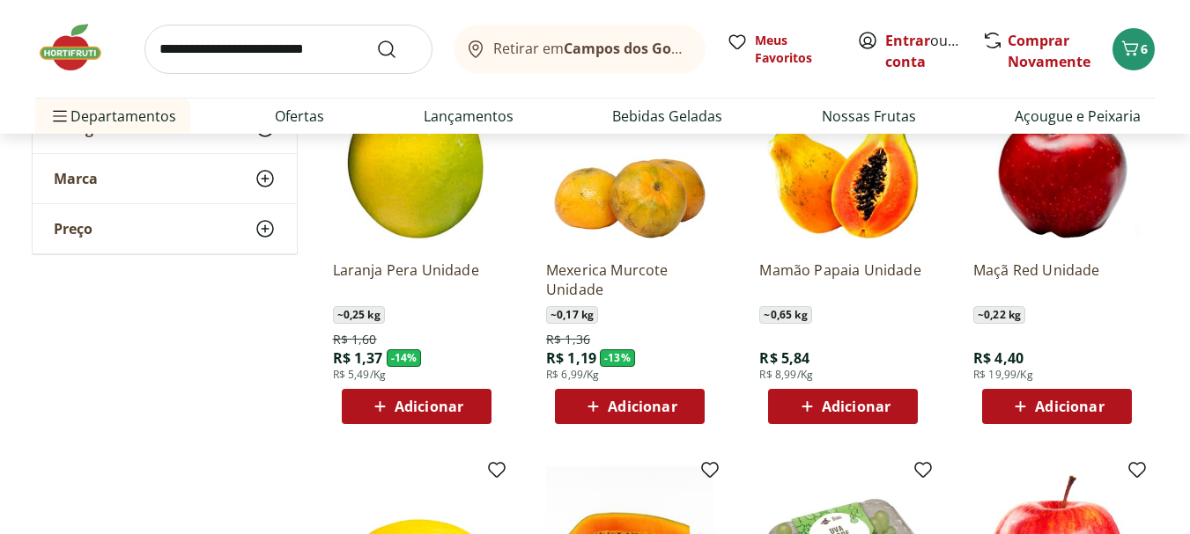
click at [837, 402] on span "Adicionar" at bounding box center [856, 407] width 69 height 14
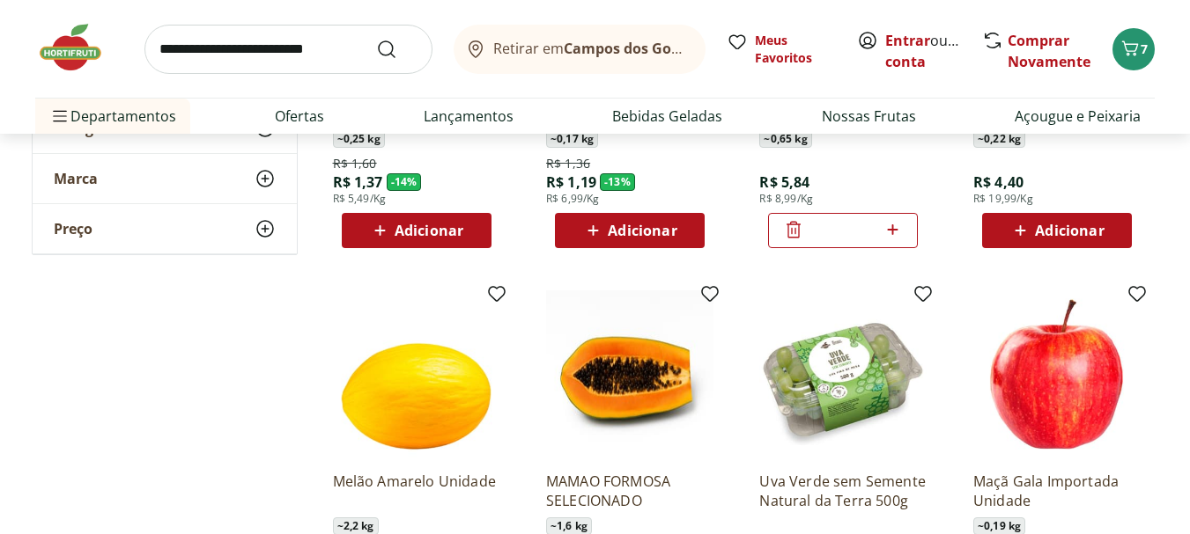
click at [325, 35] on input "search" at bounding box center [288, 49] width 288 height 49
type input "****"
click button "Submit Search" at bounding box center [397, 49] width 42 height 21
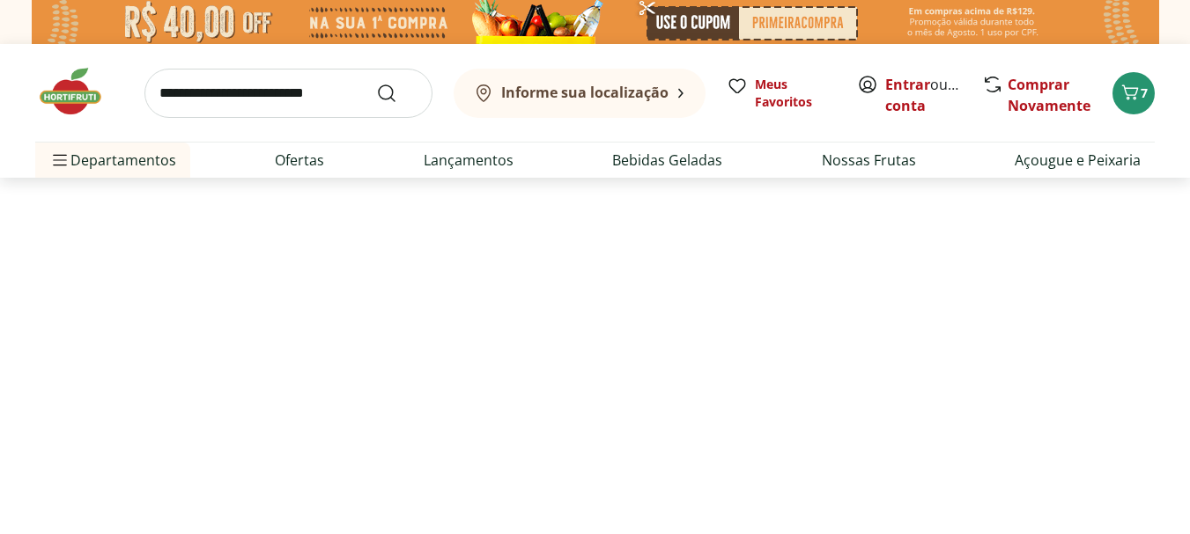
select select "**********"
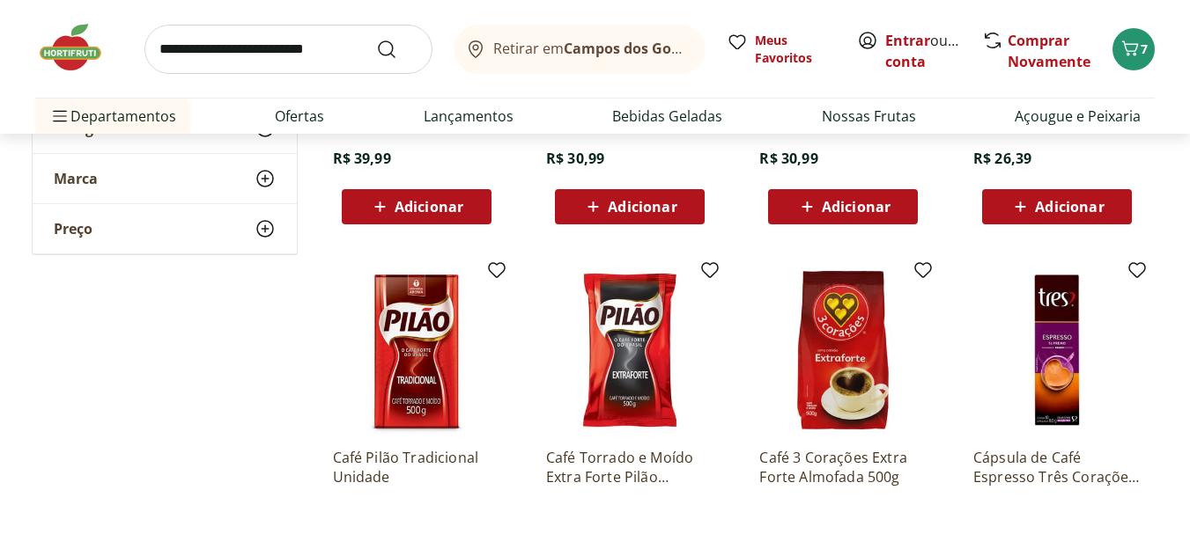
scroll to position [1057, 0]
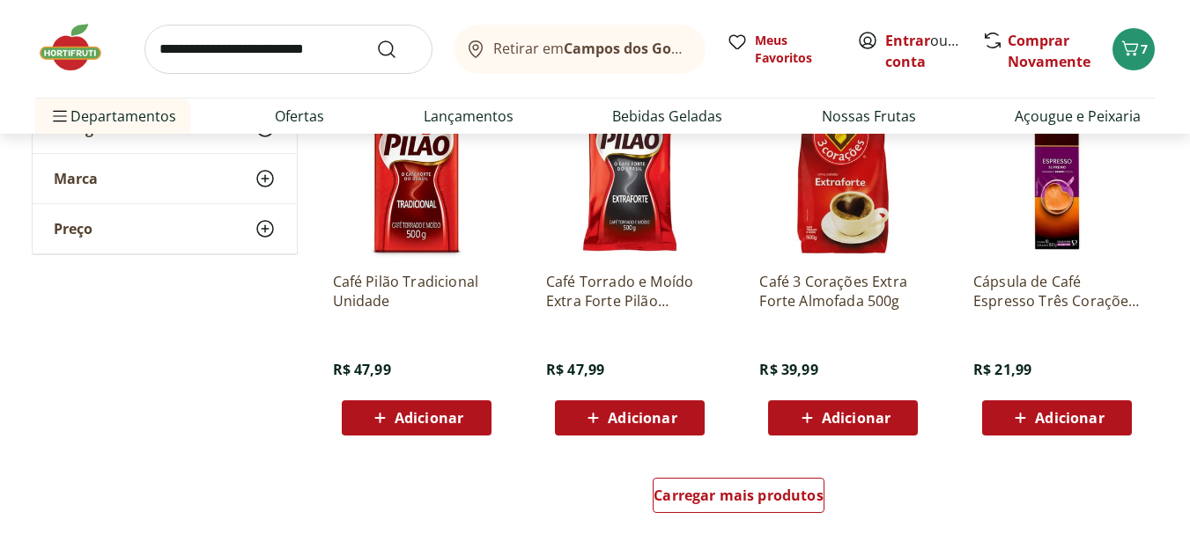
click at [319, 52] on input "search" at bounding box center [288, 49] width 288 height 49
type input "******"
click at [376, 39] on button "Submit Search" at bounding box center [397, 49] width 42 height 21
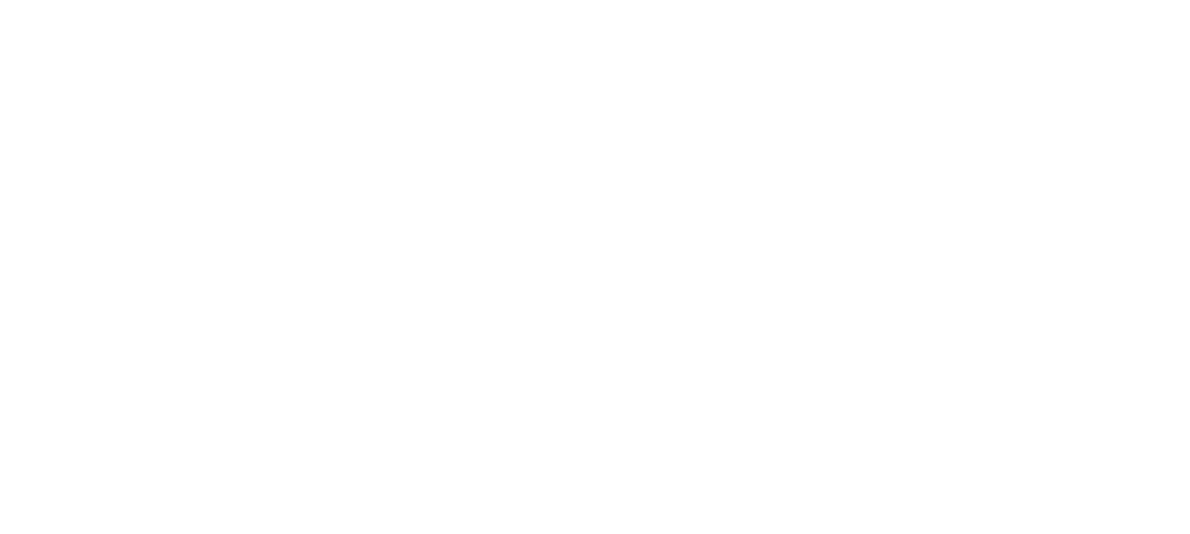
select select "**********"
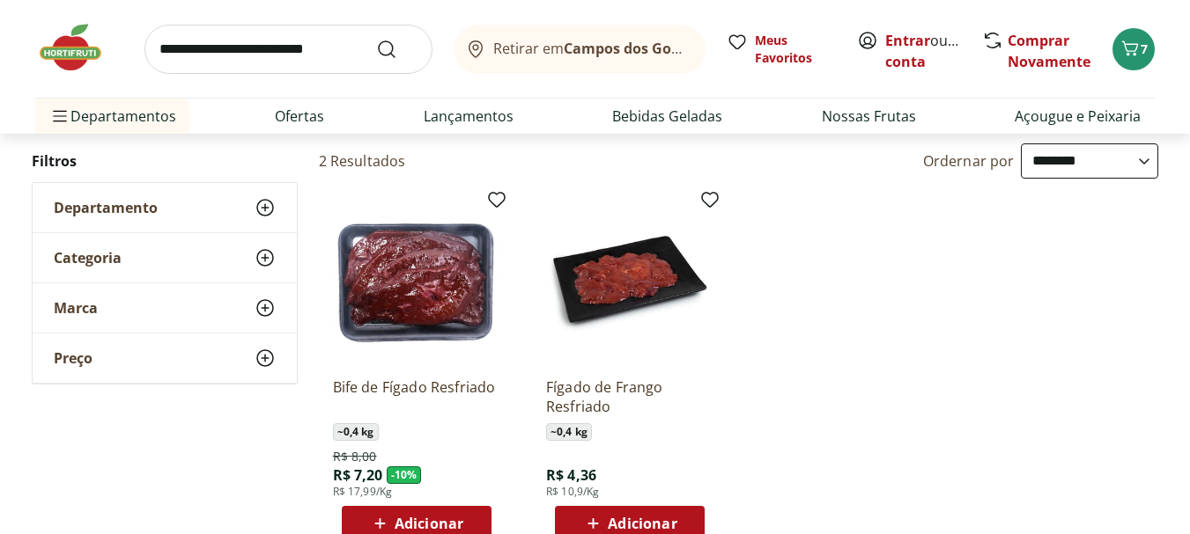
scroll to position [264, 0]
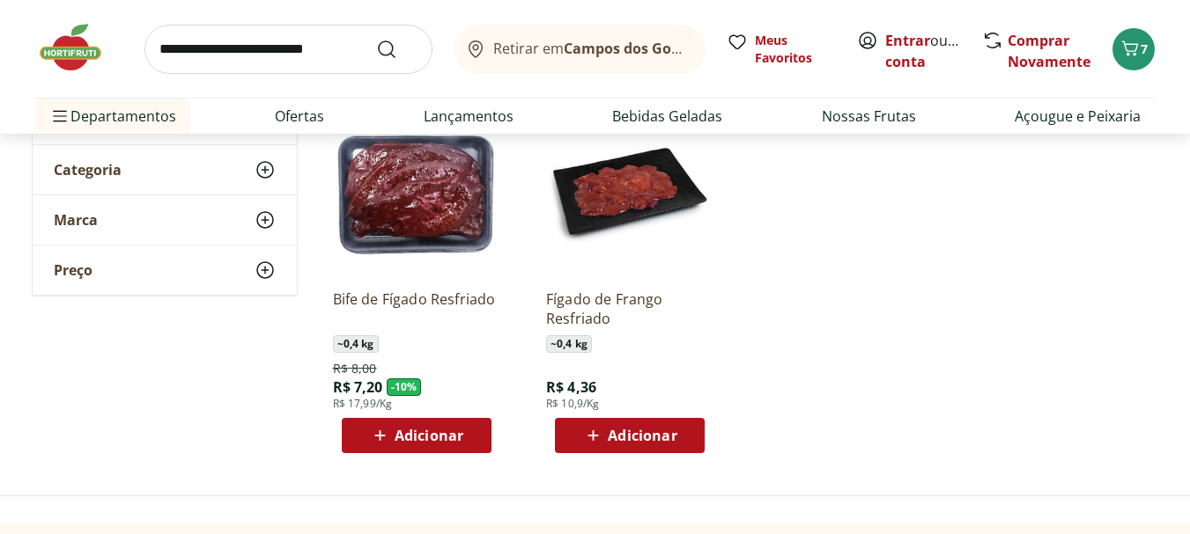
click at [446, 438] on span "Adicionar" at bounding box center [428, 436] width 69 height 14
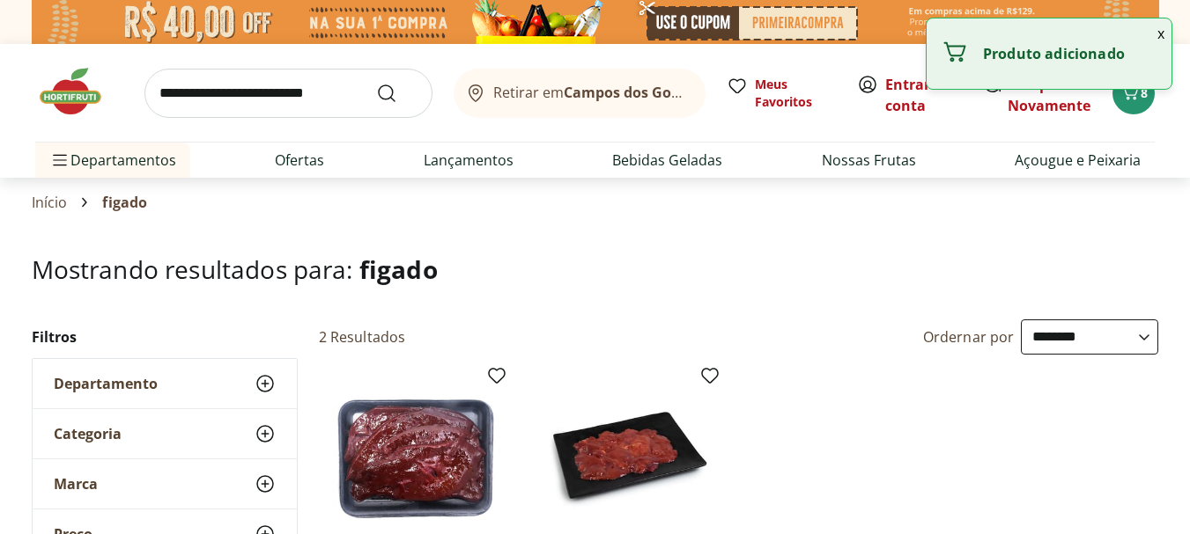
select select "**********"
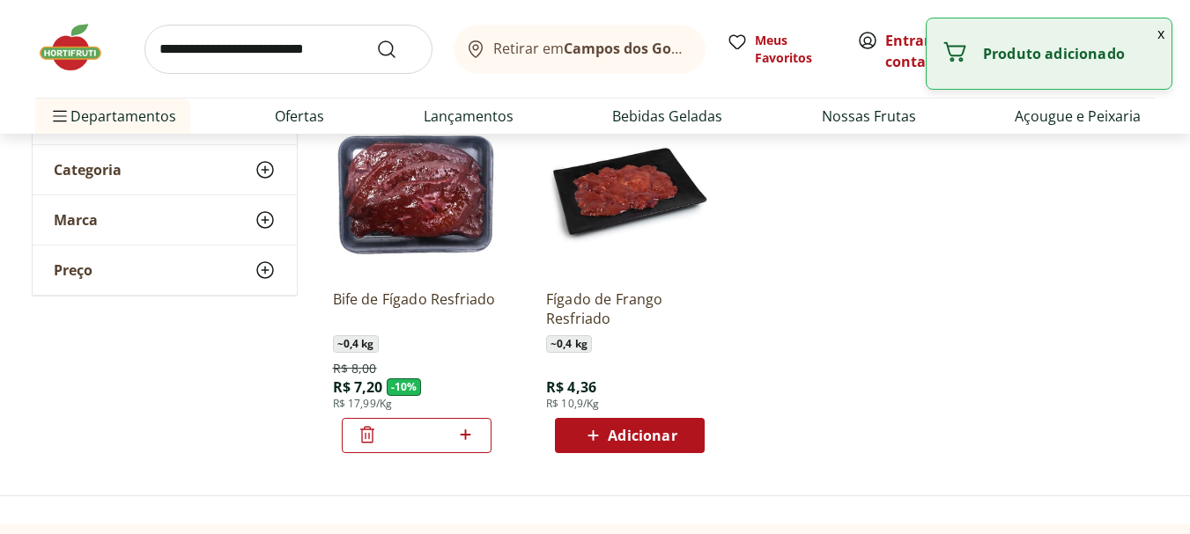
click at [465, 434] on icon at bounding box center [466, 435] width 11 height 11
type input "*"
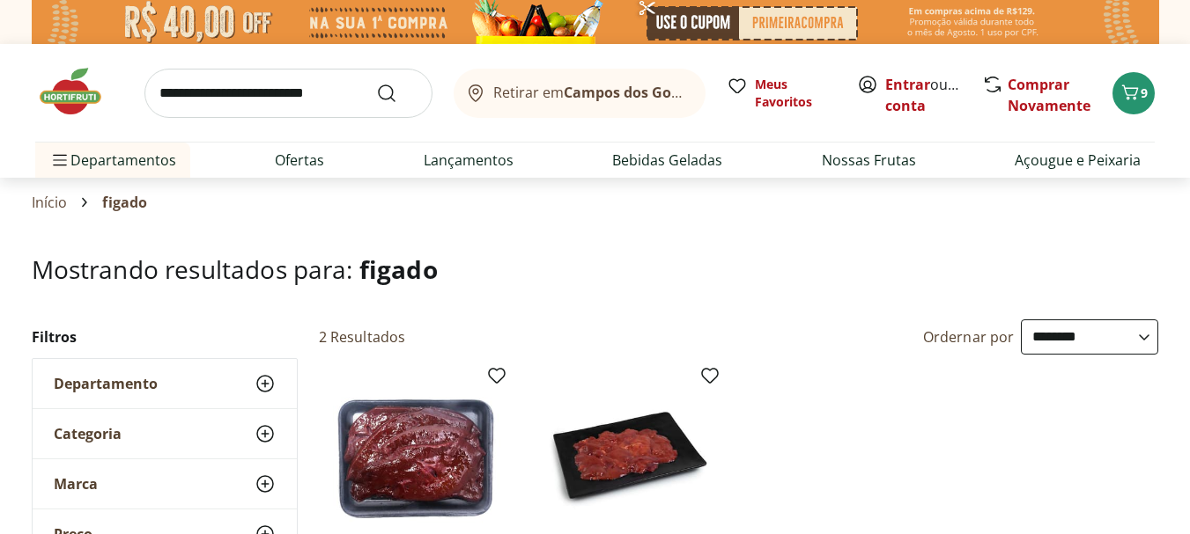
click at [284, 93] on input "search" at bounding box center [288, 93] width 288 height 49
type input "*****"
click at [376, 83] on button "Submit Search" at bounding box center [397, 93] width 42 height 21
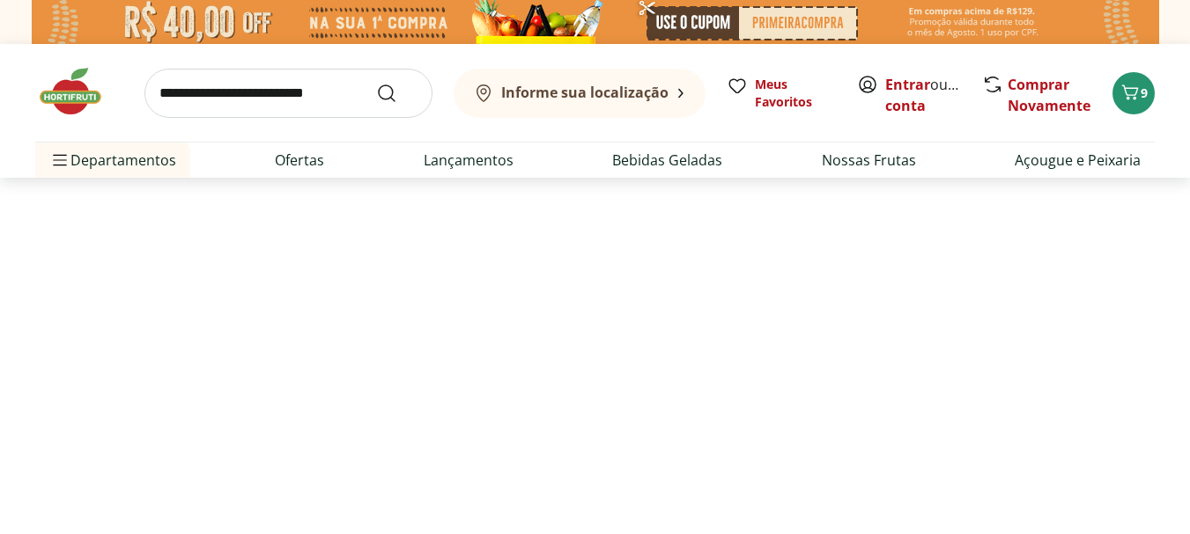
select select "**********"
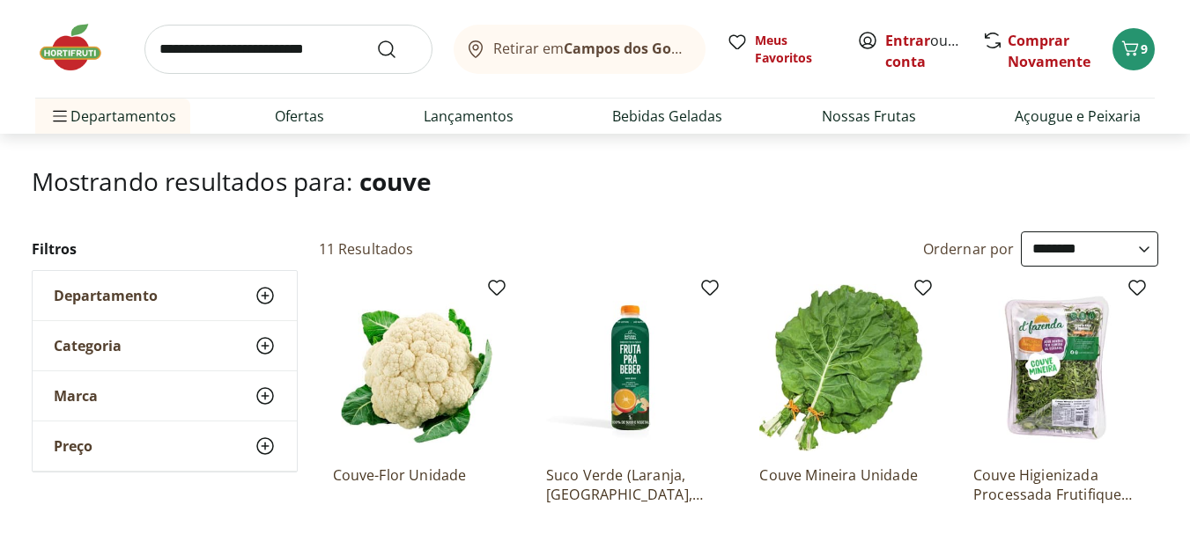
scroll to position [264, 0]
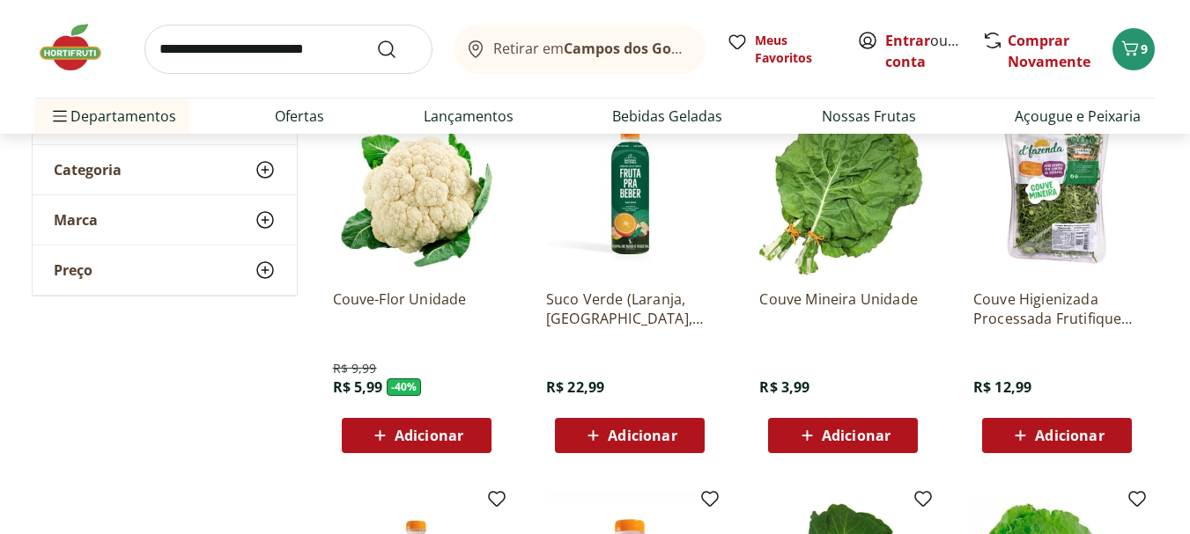
click at [862, 430] on span "Adicionar" at bounding box center [856, 436] width 69 height 14
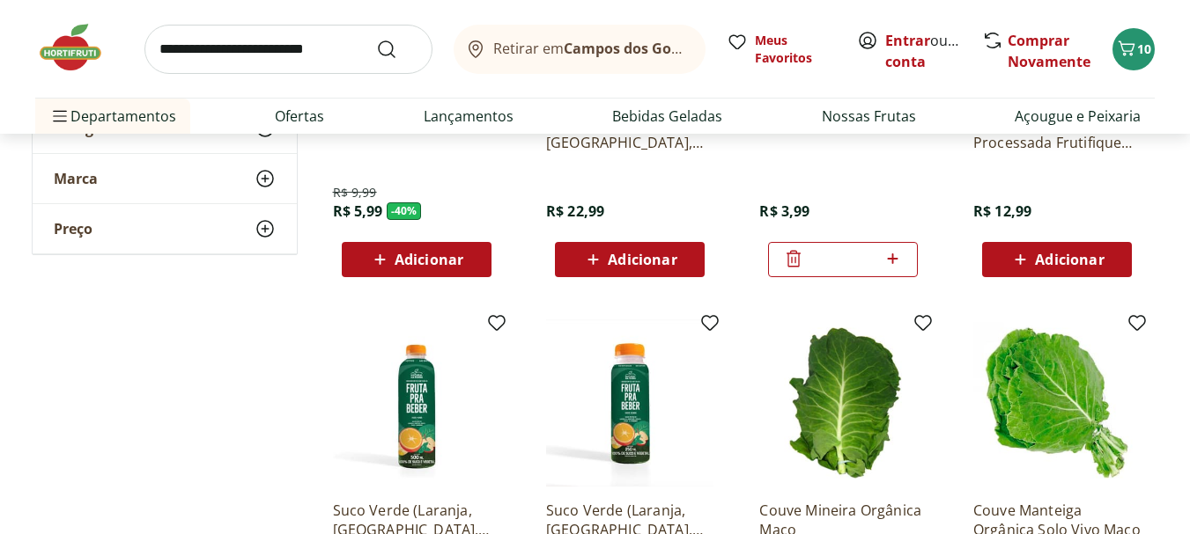
scroll to position [352, 0]
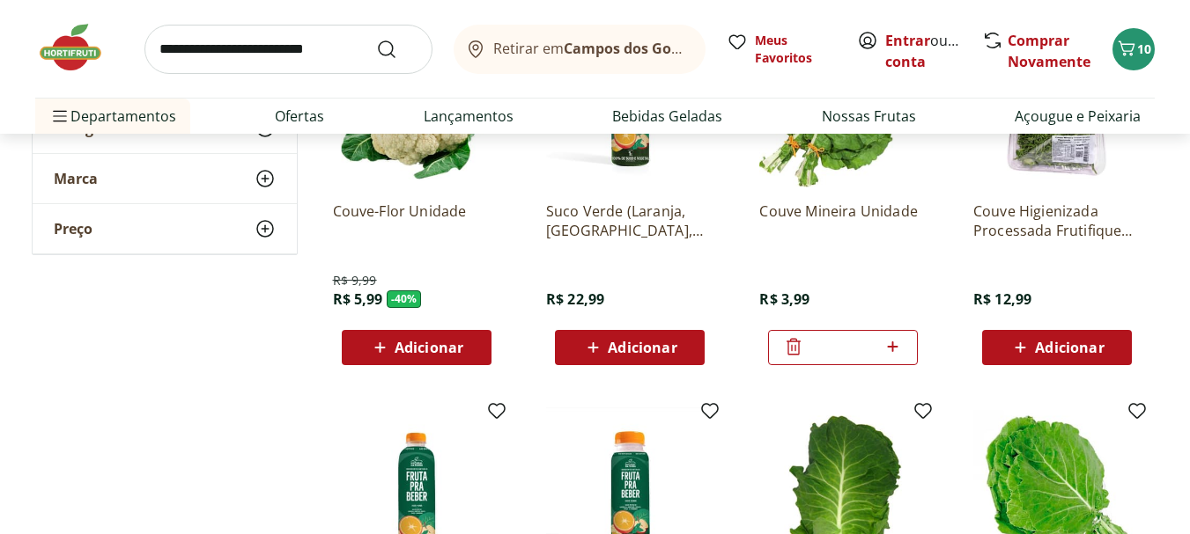
click at [889, 349] on icon at bounding box center [892, 346] width 22 height 21
click at [790, 341] on icon at bounding box center [793, 346] width 21 height 21
type input "*"
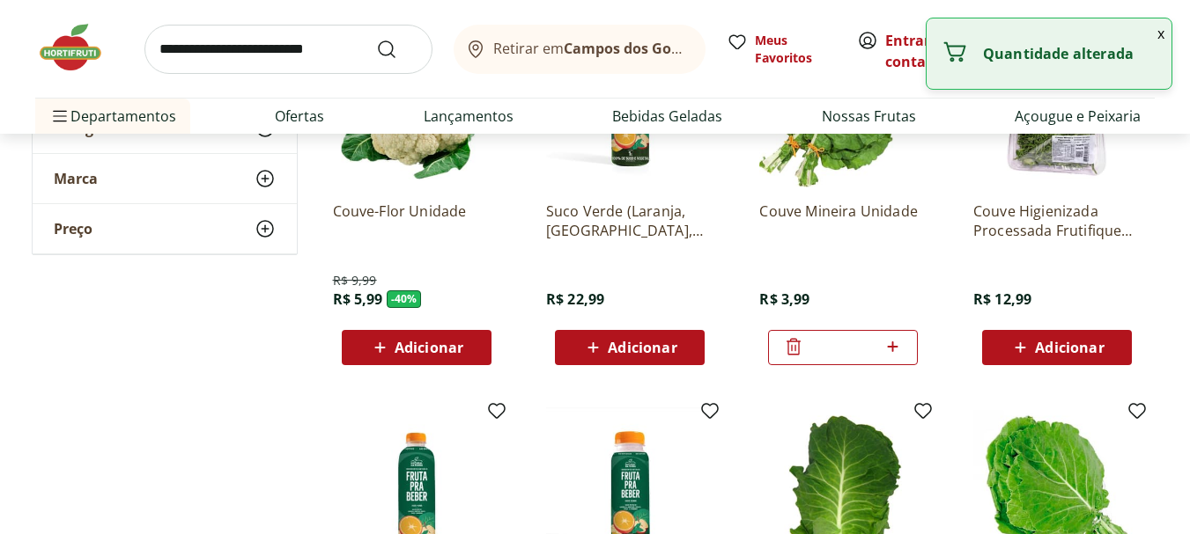
scroll to position [88, 0]
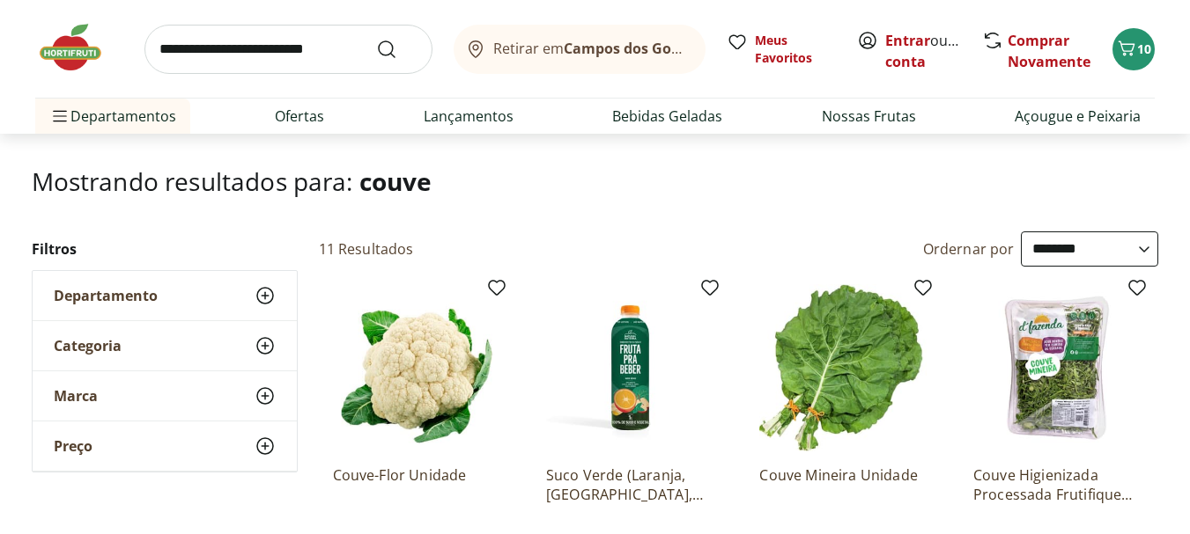
click at [288, 51] on input "search" at bounding box center [288, 49] width 288 height 49
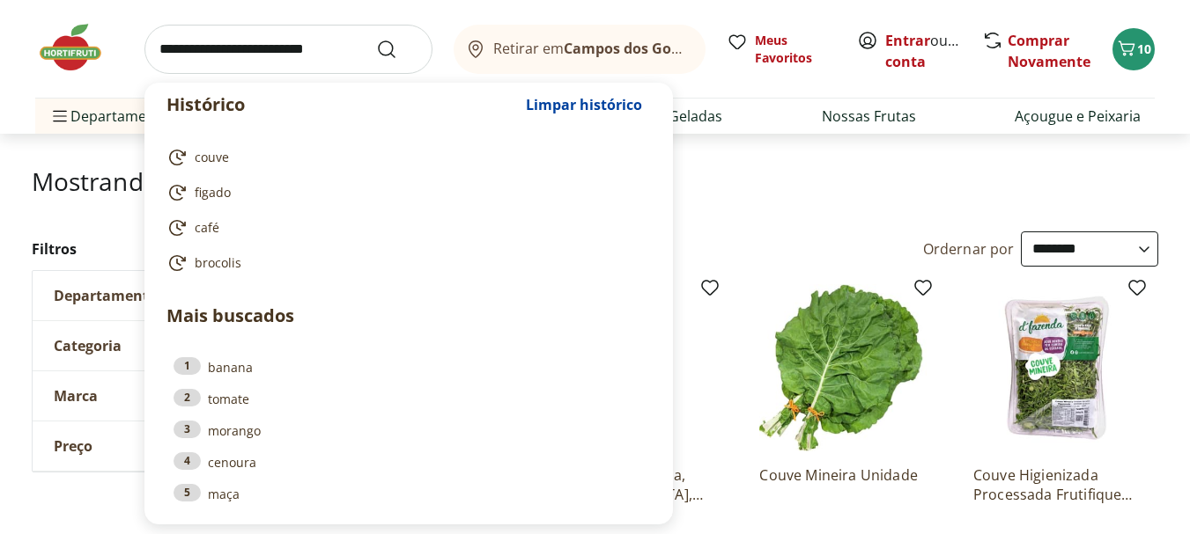
click at [330, 48] on input "search" at bounding box center [288, 49] width 288 height 49
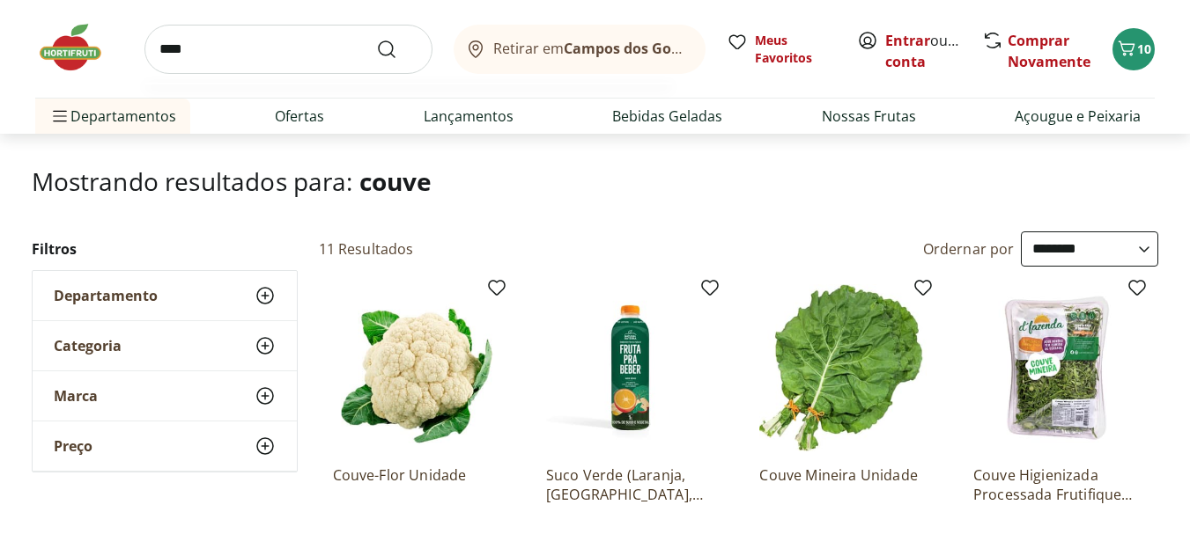
type input "****"
click at [376, 39] on button "Submit Search" at bounding box center [397, 49] width 42 height 21
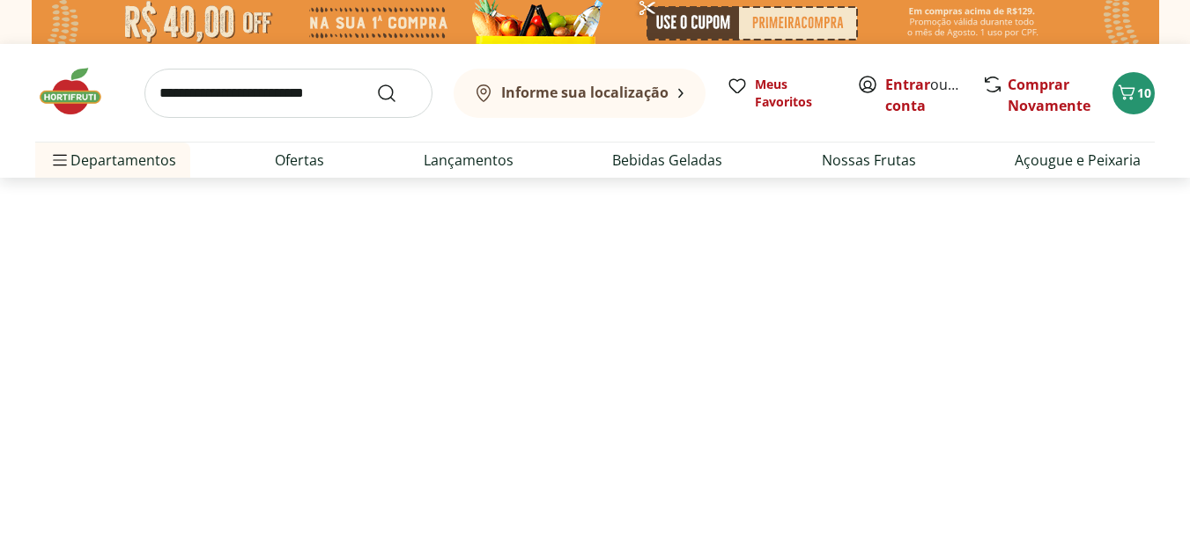
select select "**********"
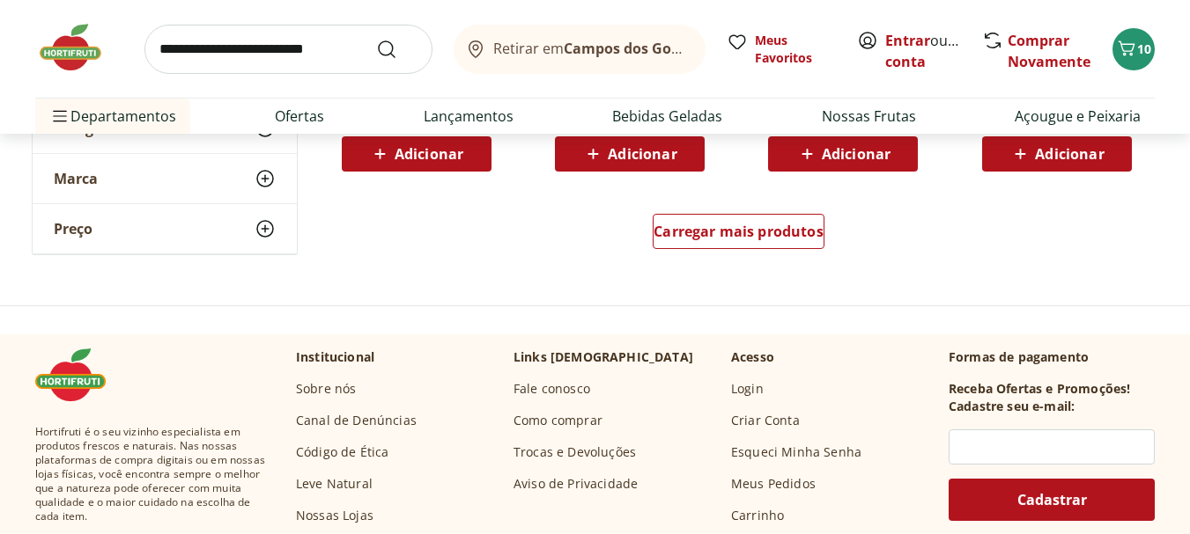
scroll to position [1233, 0]
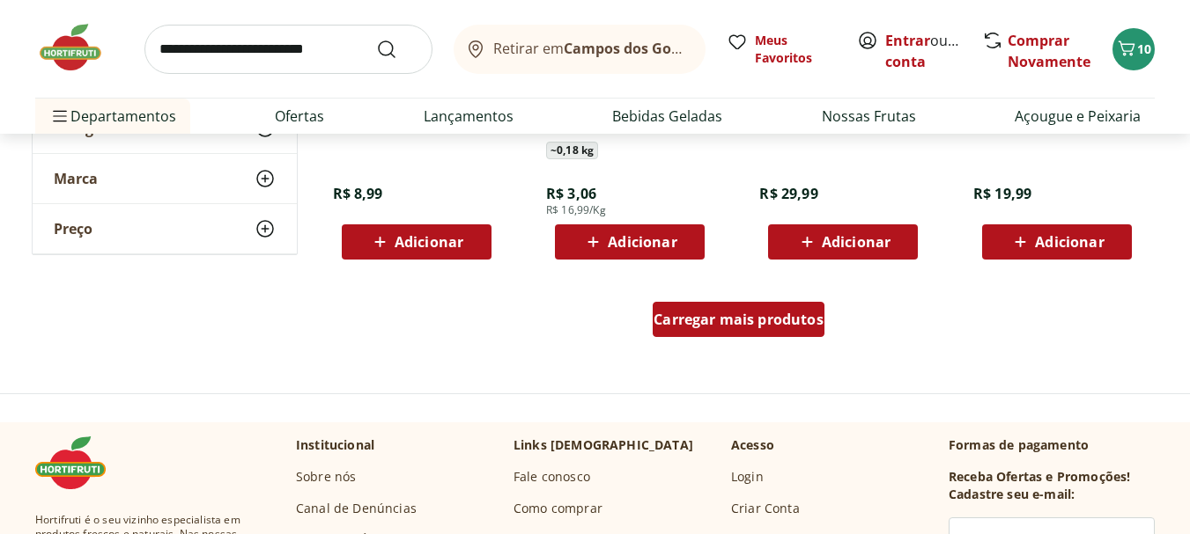
click at [770, 313] on span "Carregar mais produtos" at bounding box center [738, 320] width 170 height 14
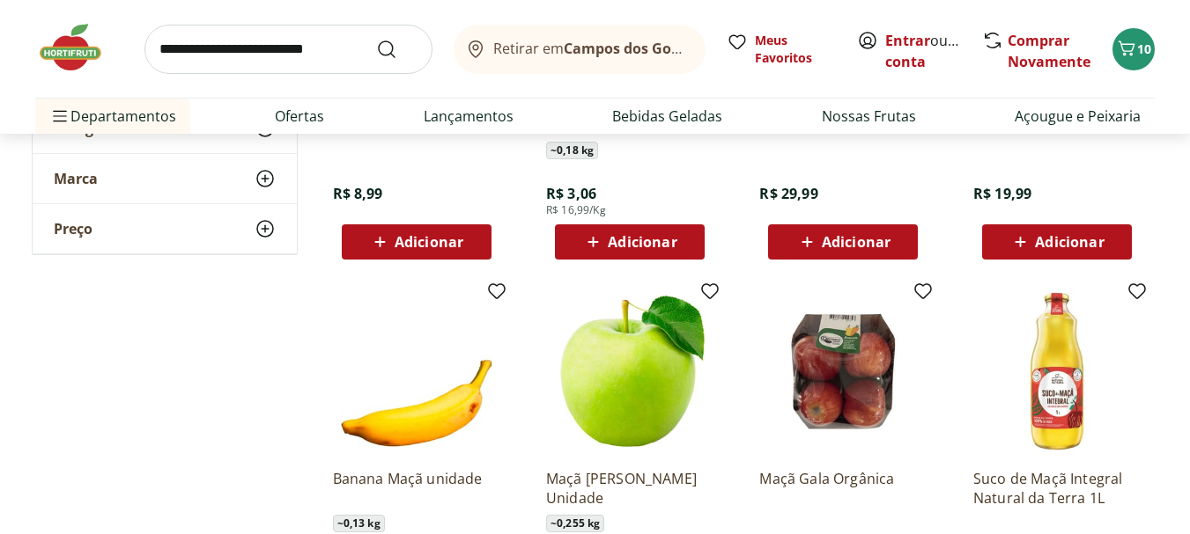
scroll to position [1409, 0]
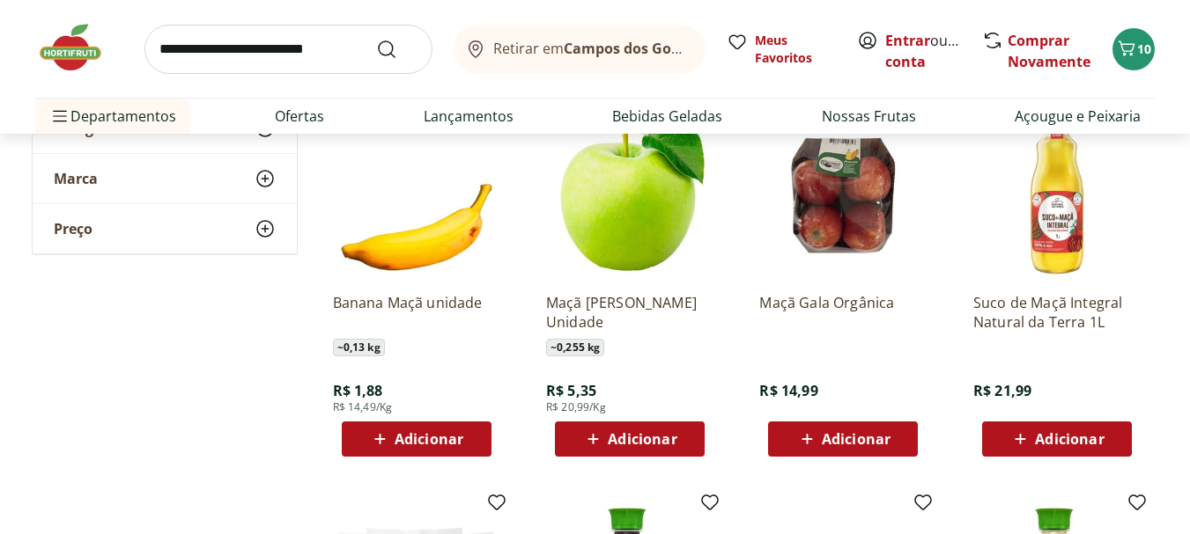
click at [683, 445] on div "Adicionar" at bounding box center [630, 440] width 122 height 32
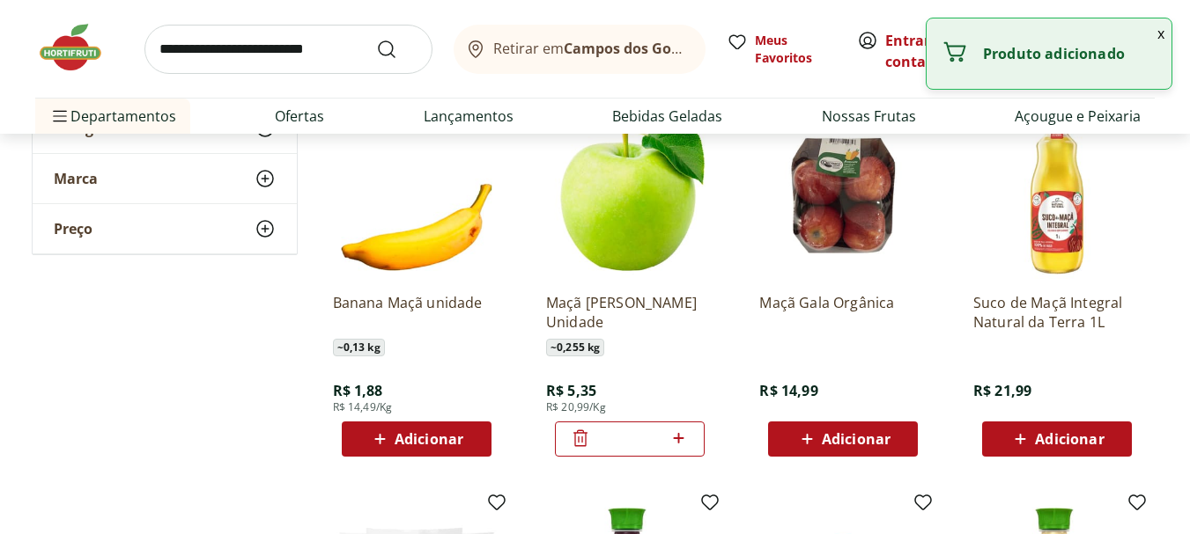
click at [681, 436] on icon at bounding box center [678, 438] width 22 height 21
type input "*"
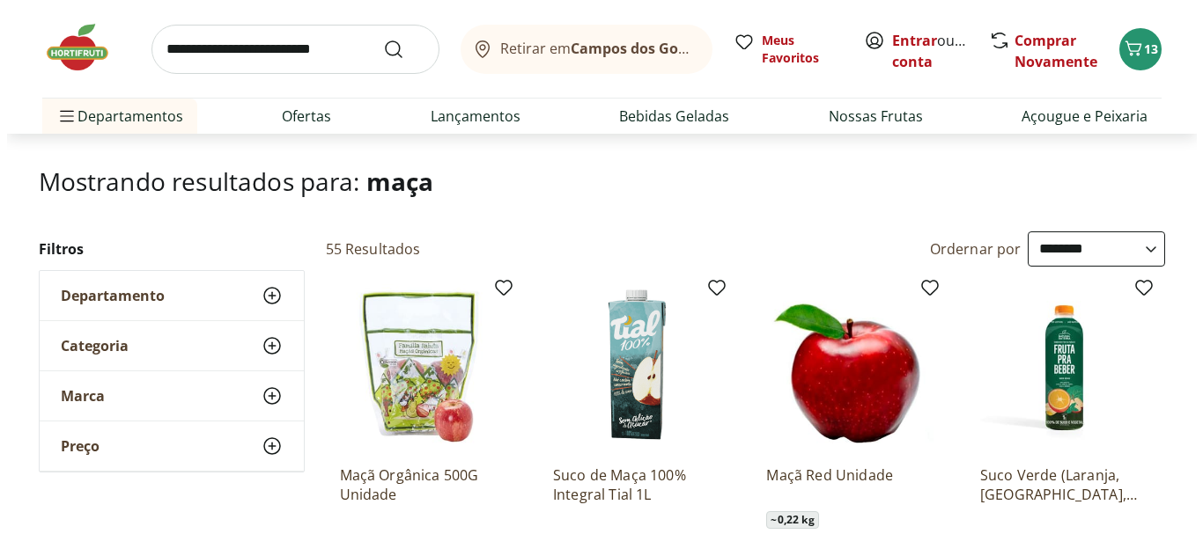
scroll to position [0, 0]
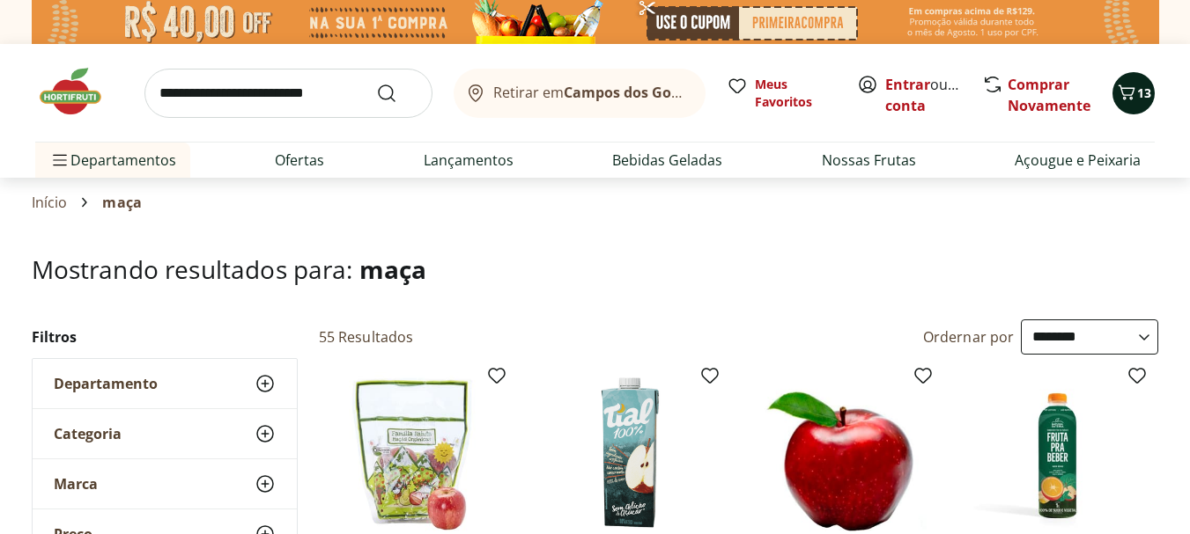
click at [1130, 80] on div "13" at bounding box center [1133, 93] width 14 height 28
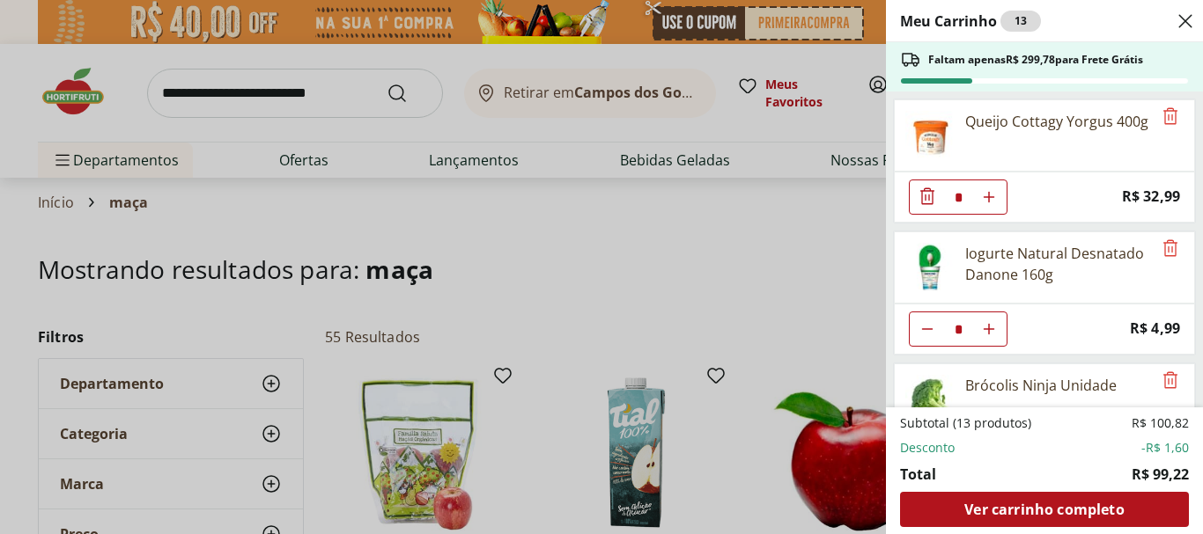
click at [326, 89] on div "Meu Carrinho 13 Faltam apenas R$ 299,78 para Frete Grátis Queijo Cottagy Yorgus…" at bounding box center [601, 267] width 1203 height 534
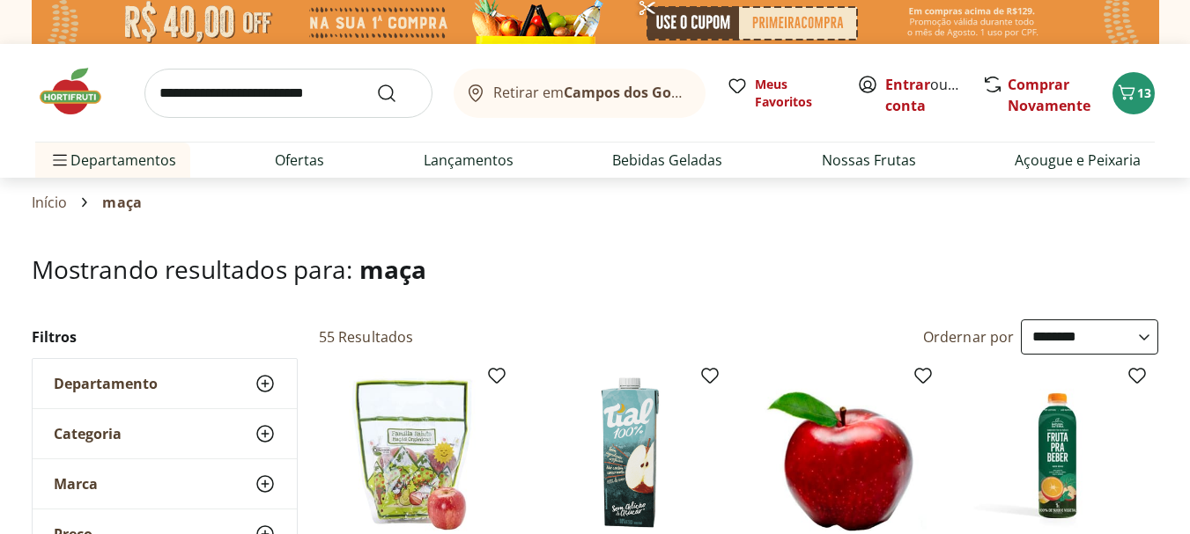
click at [326, 89] on input "search" at bounding box center [288, 93] width 288 height 49
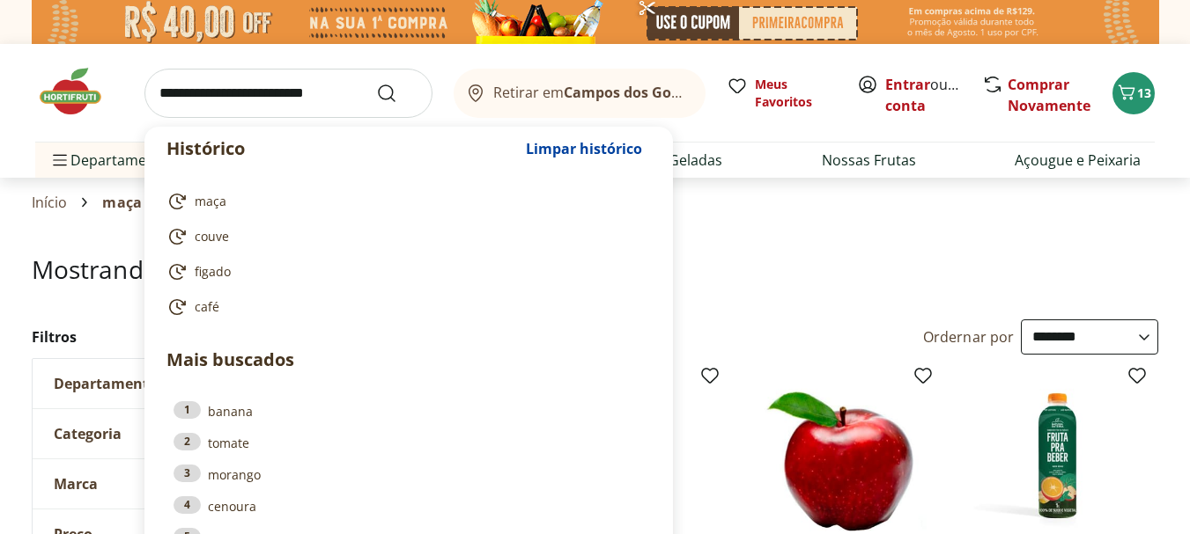
click at [326, 89] on input "search" at bounding box center [288, 93] width 288 height 49
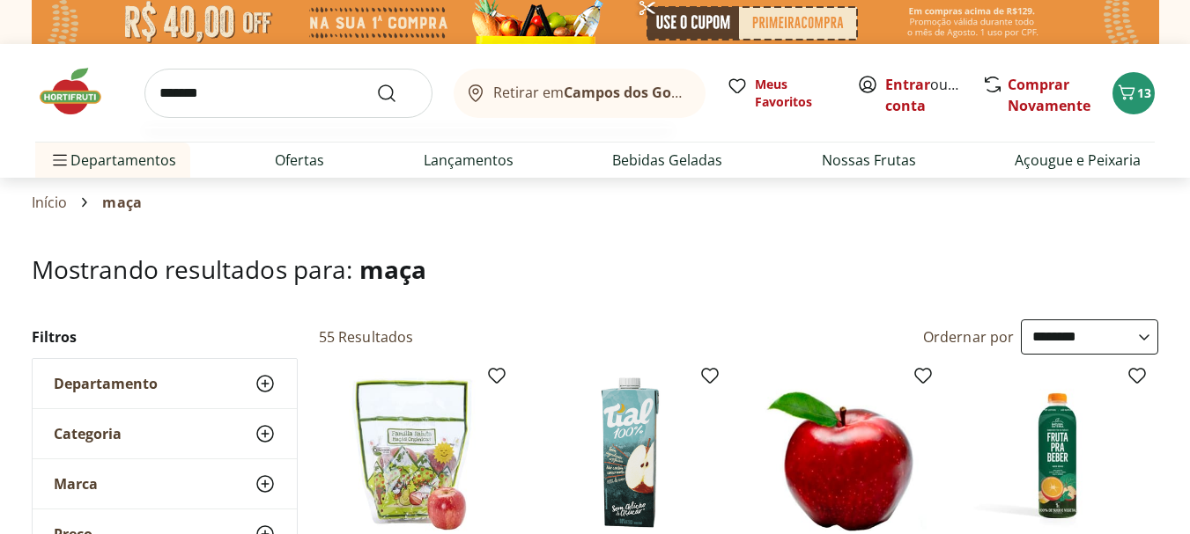
type input "********"
click button "Submit Search" at bounding box center [397, 93] width 42 height 21
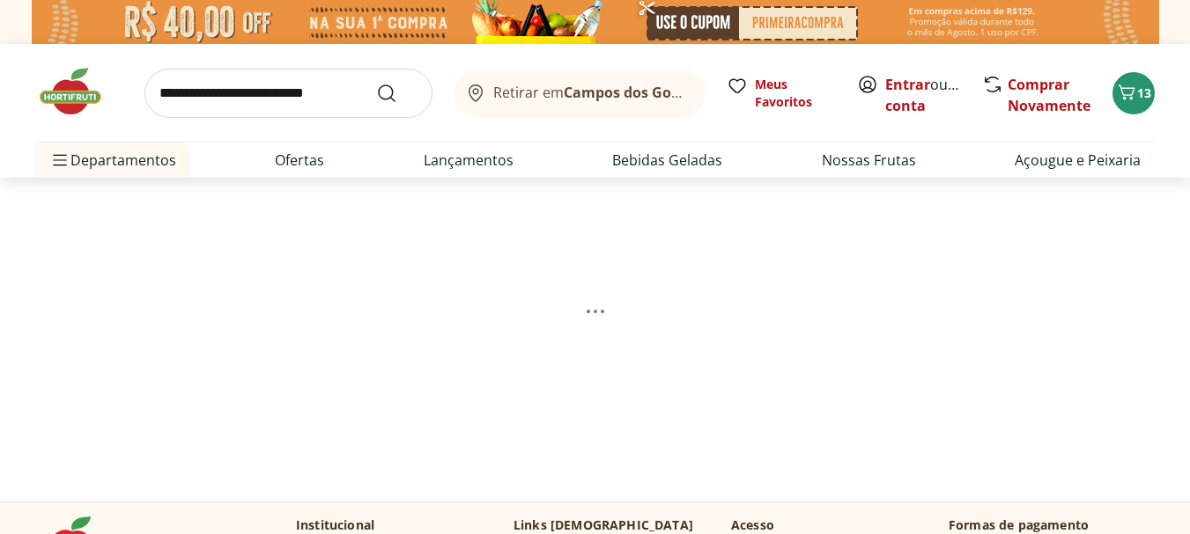
select select "**********"
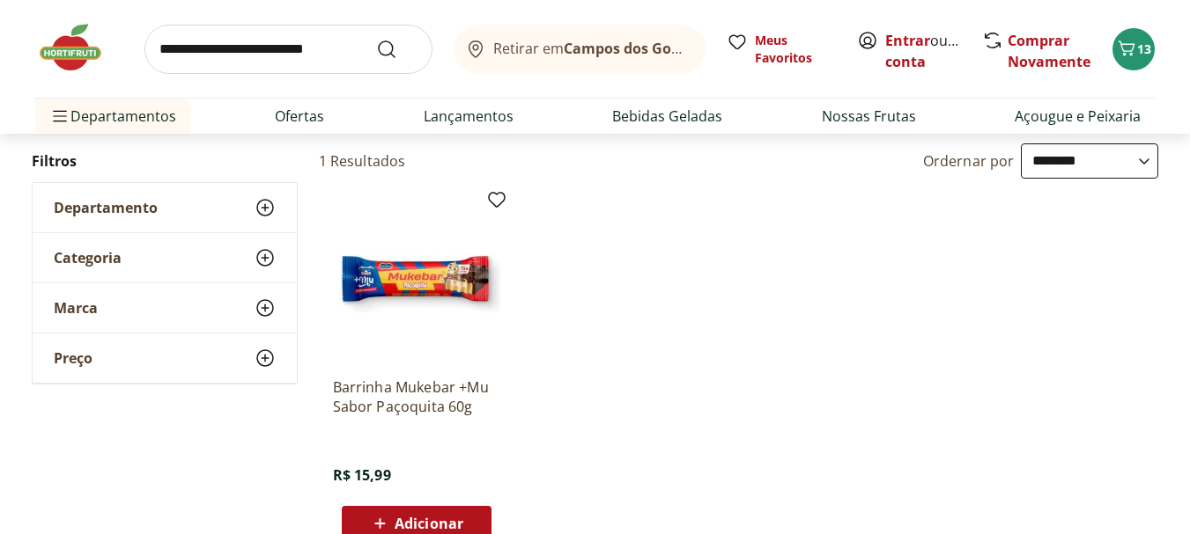
scroll to position [88, 0]
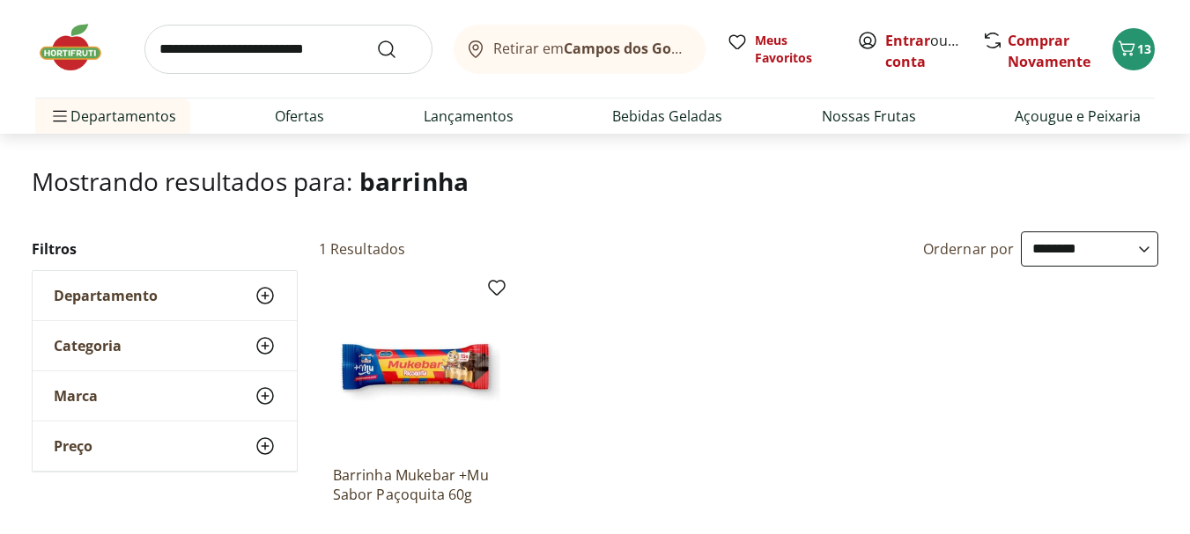
click at [335, 55] on input "search" at bounding box center [288, 49] width 288 height 49
type input "******"
click at [376, 39] on button "Submit Search" at bounding box center [397, 49] width 42 height 21
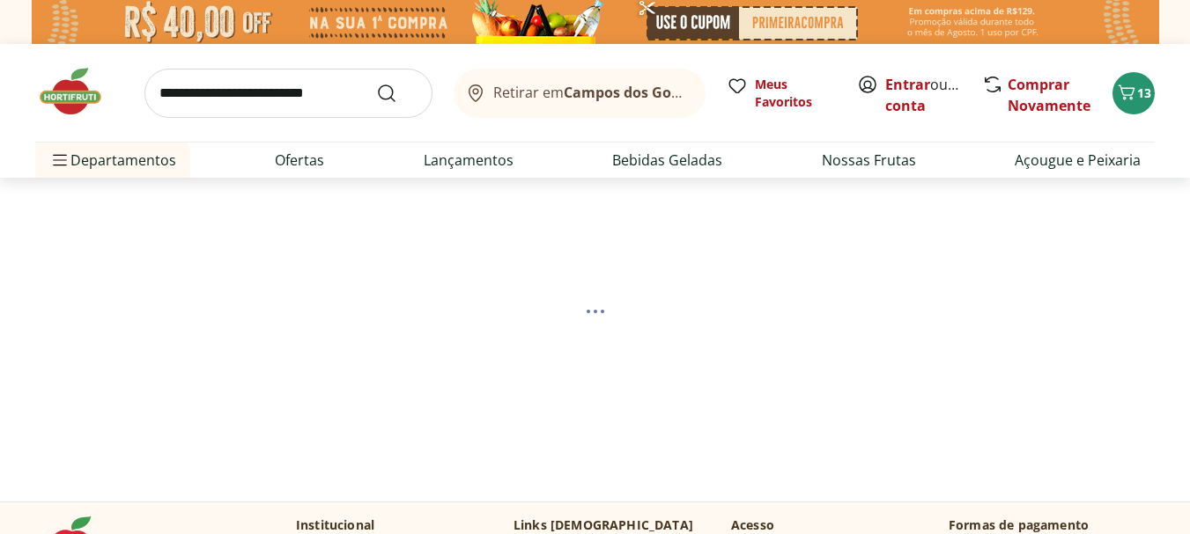
select select "**********"
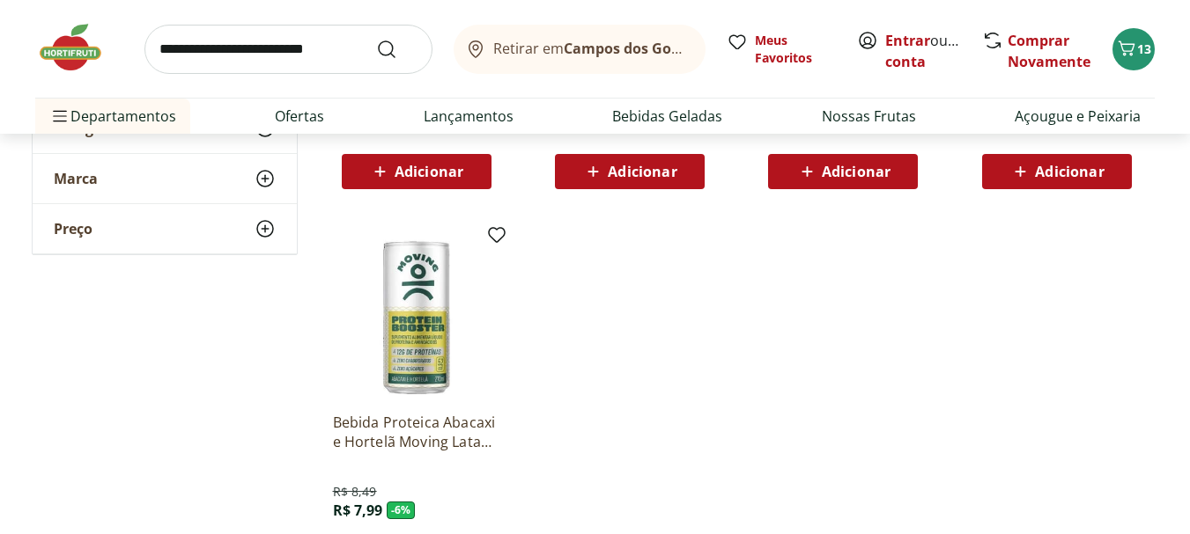
scroll to position [264, 0]
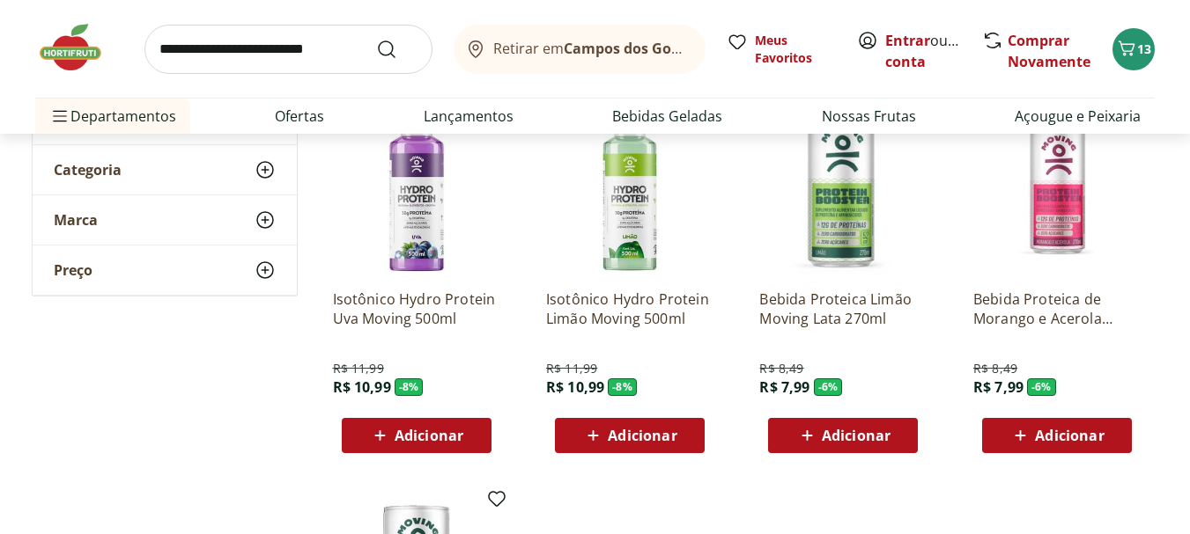
click at [480, 443] on button "Adicionar" at bounding box center [417, 435] width 150 height 35
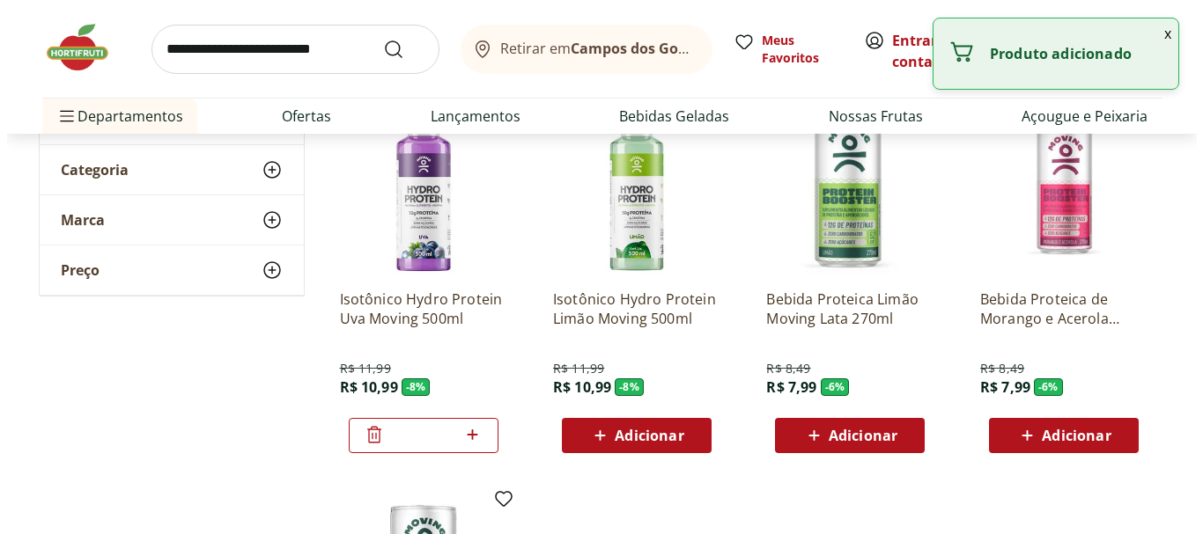
scroll to position [88, 0]
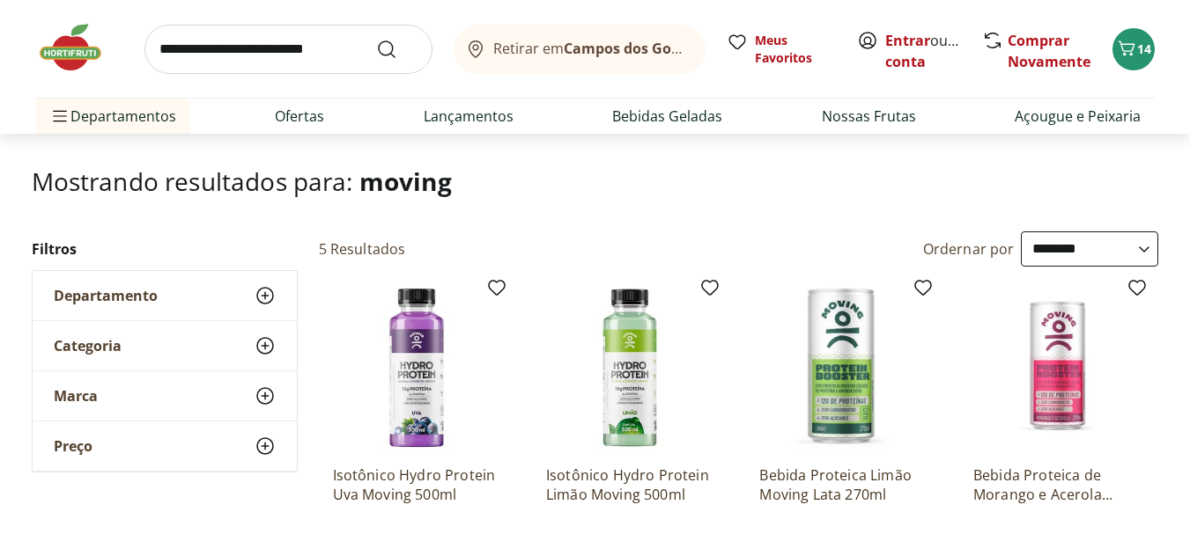
click at [322, 43] on input "search" at bounding box center [288, 49] width 288 height 49
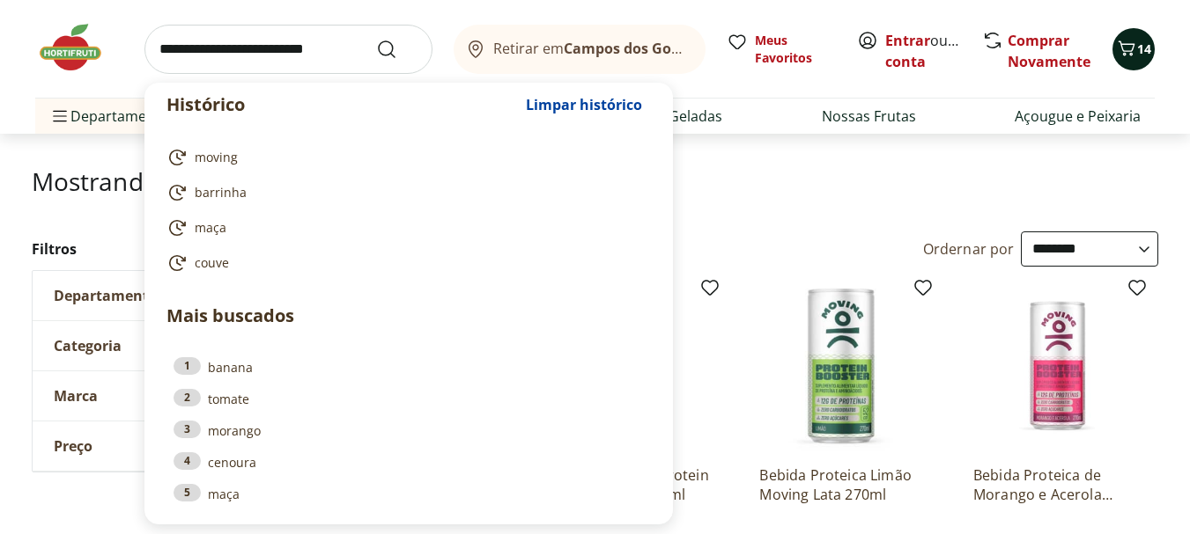
click at [1136, 39] on icon "Carrinho" at bounding box center [1126, 48] width 21 height 21
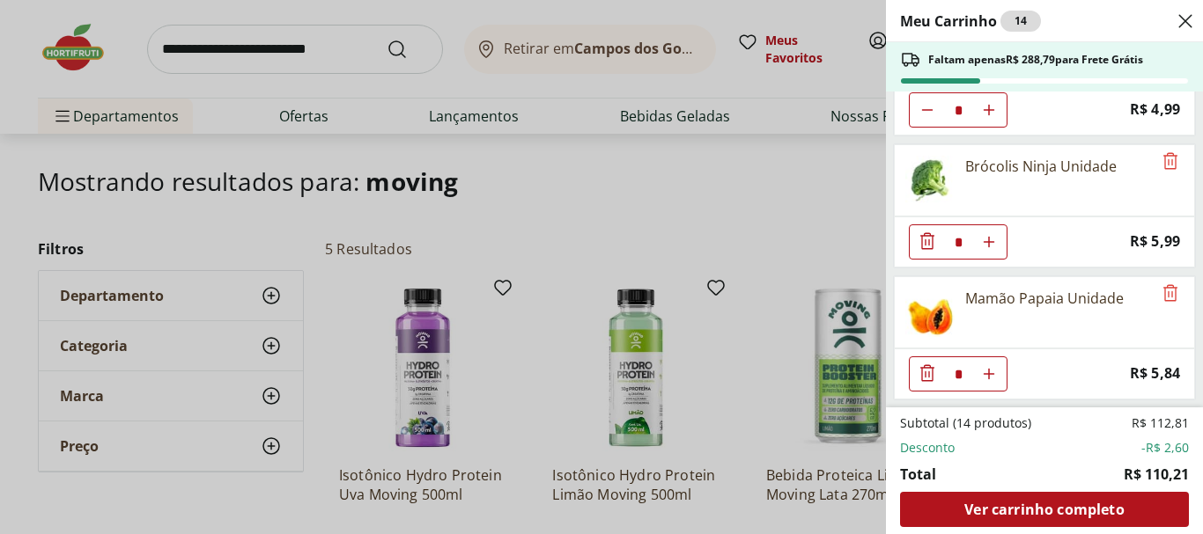
scroll to position [0, 0]
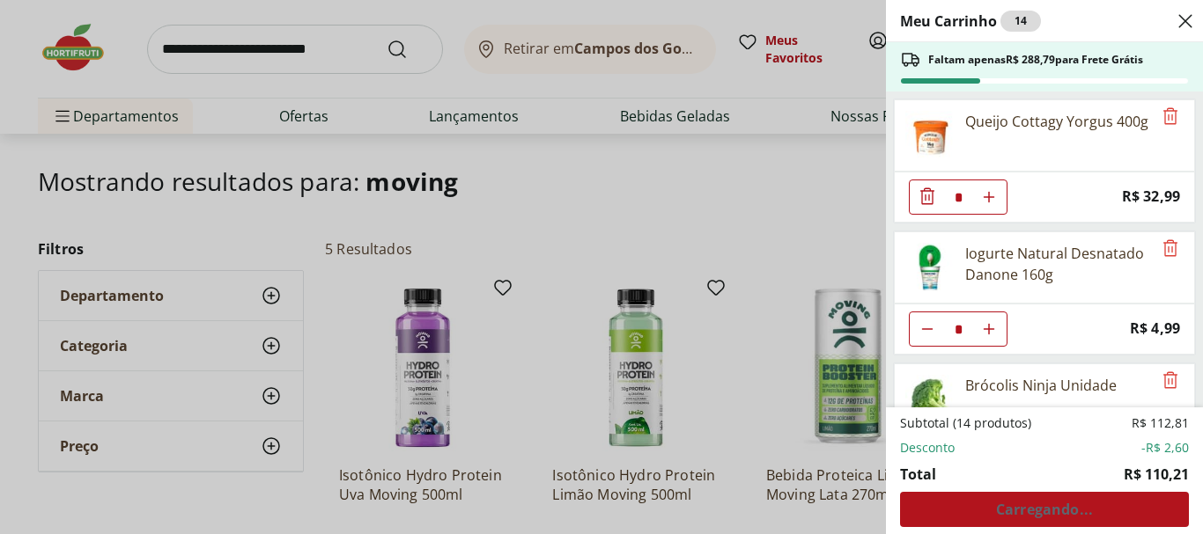
click at [734, 220] on div "Meu Carrinho 14 Faltam apenas R$ 288,79 para Frete Grátis Queijo Cottagy Yorgus…" at bounding box center [601, 267] width 1203 height 534
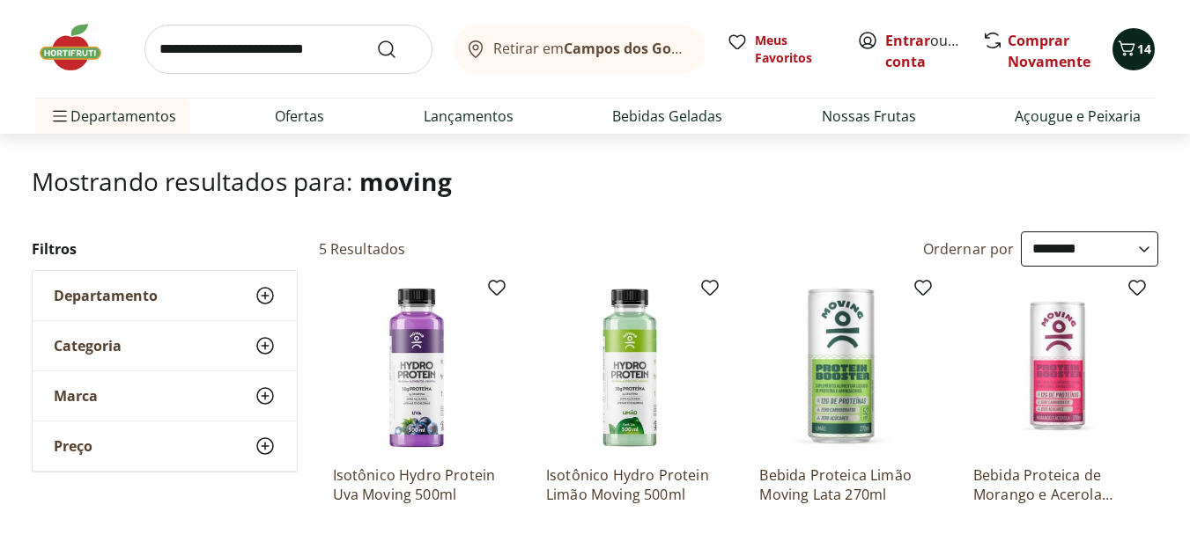
click at [1148, 46] on span "14" at bounding box center [1144, 49] width 14 height 17
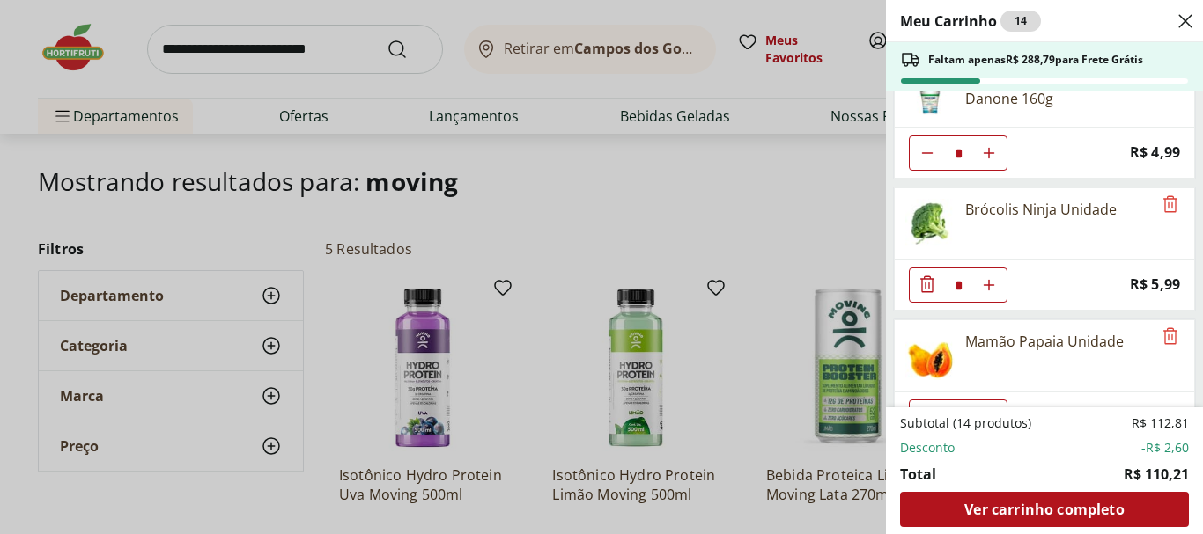
scroll to position [352, 0]
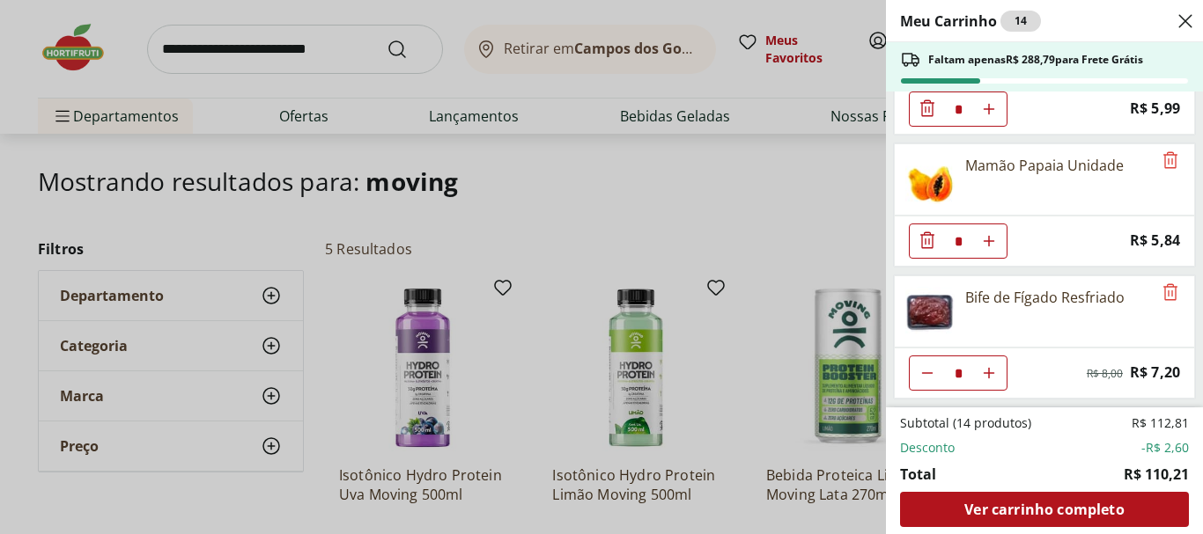
type input "*"
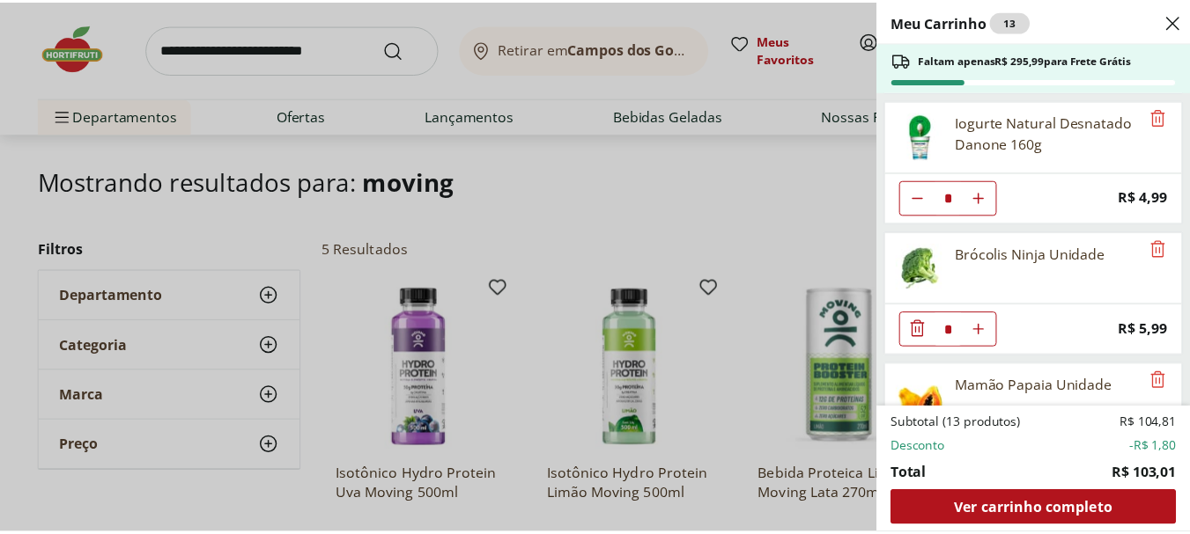
scroll to position [0, 0]
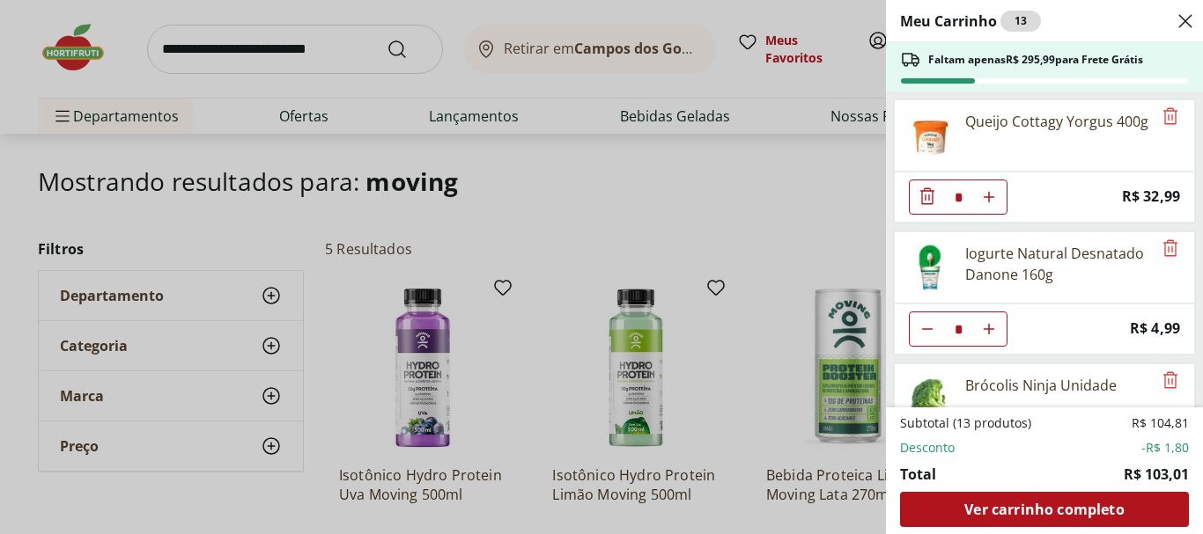
click at [768, 178] on div "Meu Carrinho 13 Faltam apenas R$ 295,99 para Frete Grátis Queijo Cottagy Yorgus…" at bounding box center [601, 267] width 1203 height 534
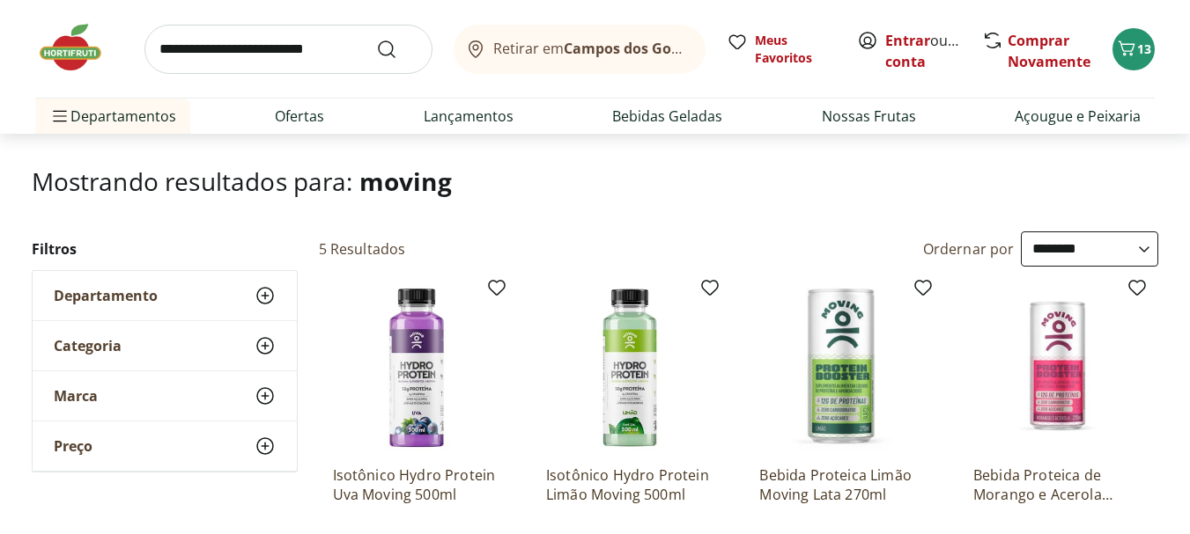
click at [291, 48] on input "search" at bounding box center [288, 49] width 288 height 49
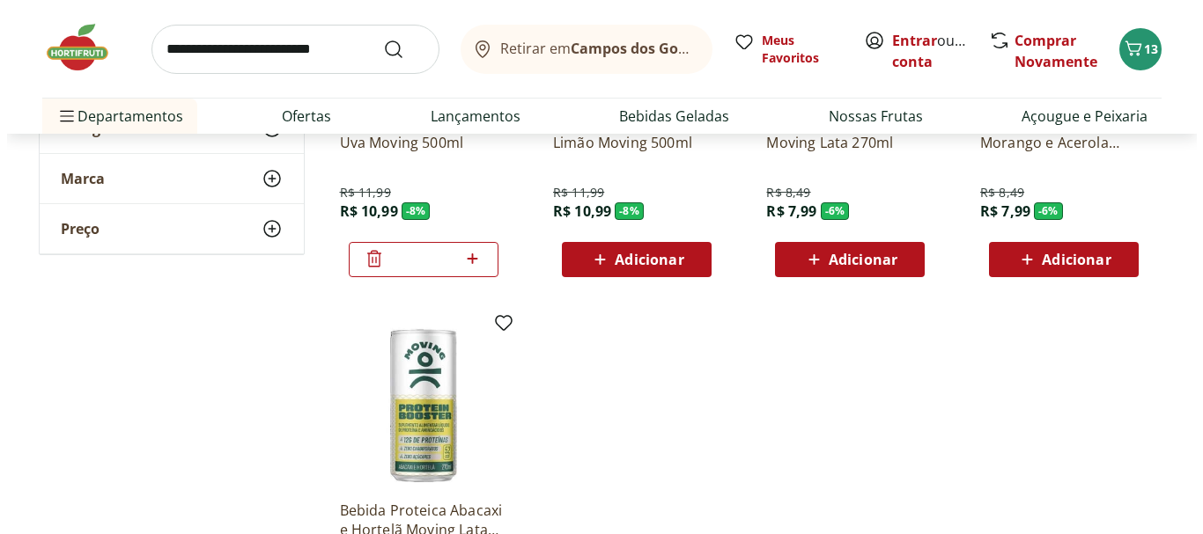
scroll to position [88, 0]
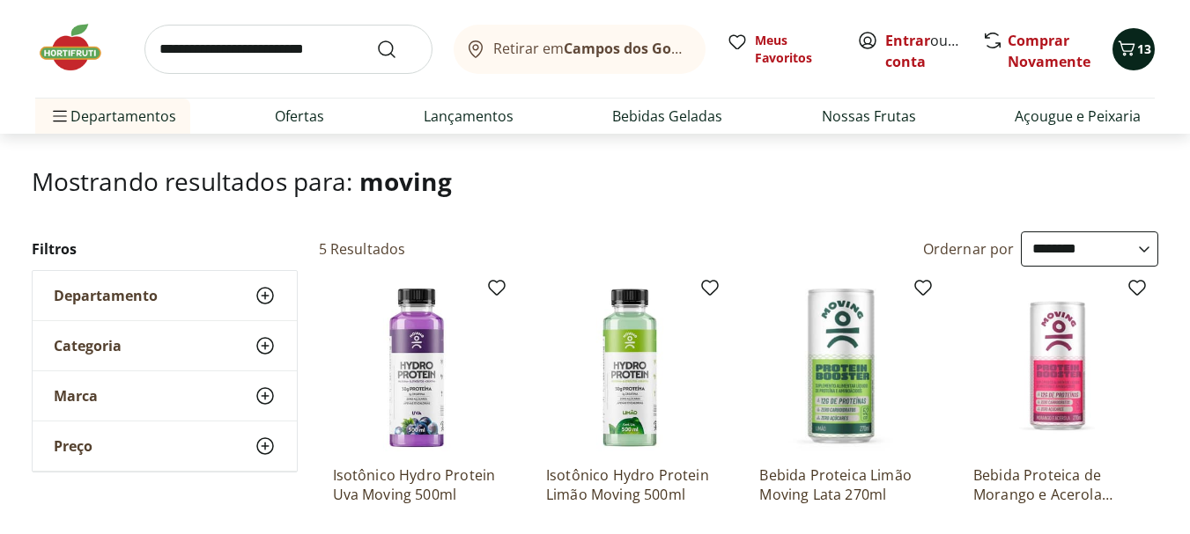
click at [1136, 55] on icon "Carrinho" at bounding box center [1126, 48] width 21 height 21
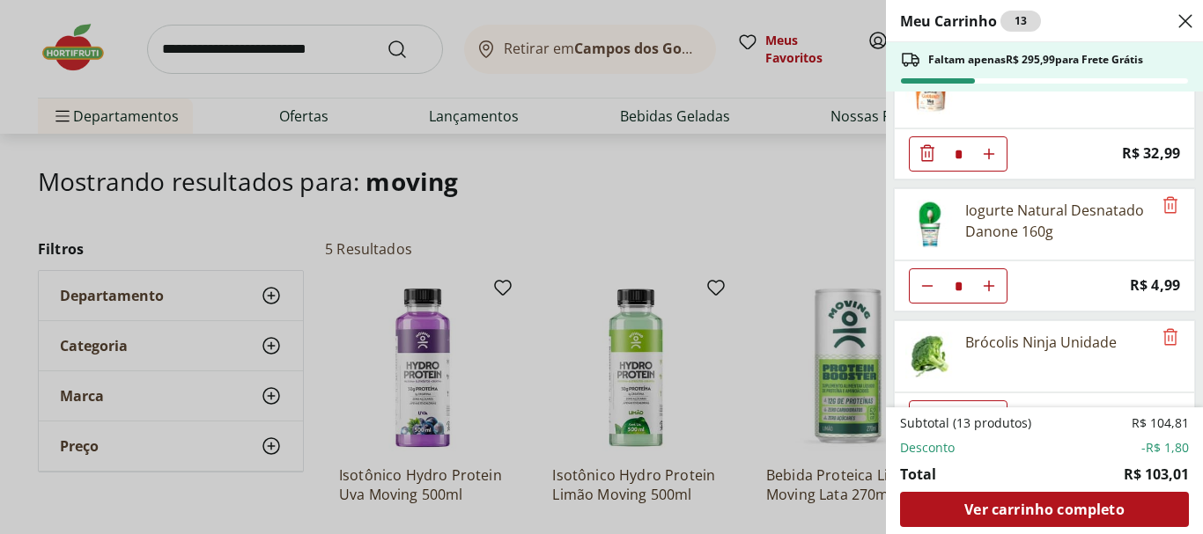
scroll to position [0, 0]
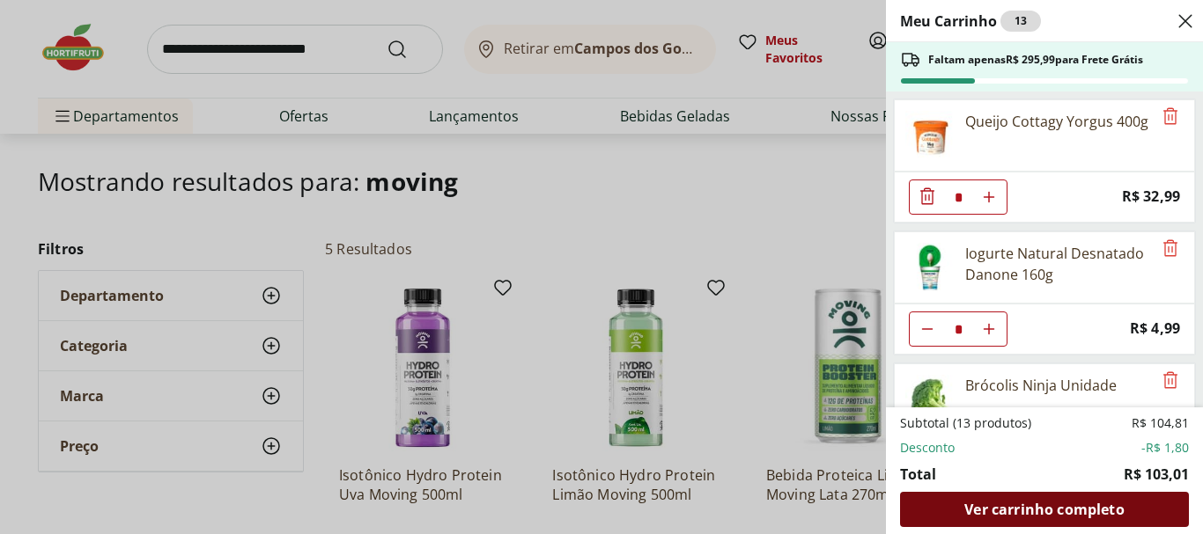
click at [1091, 513] on span "Ver carrinho completo" at bounding box center [1043, 510] width 159 height 14
